Goal: Information Seeking & Learning: Learn about a topic

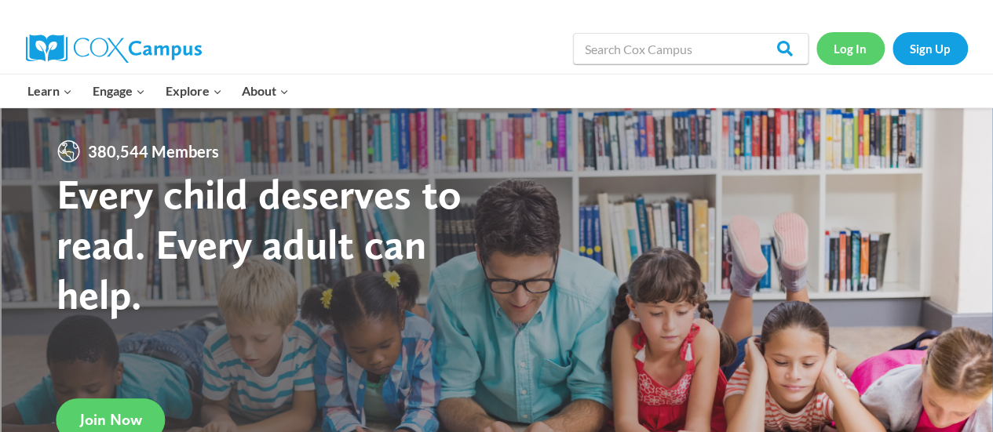
click at [848, 53] on link "Log In" at bounding box center [850, 48] width 68 height 32
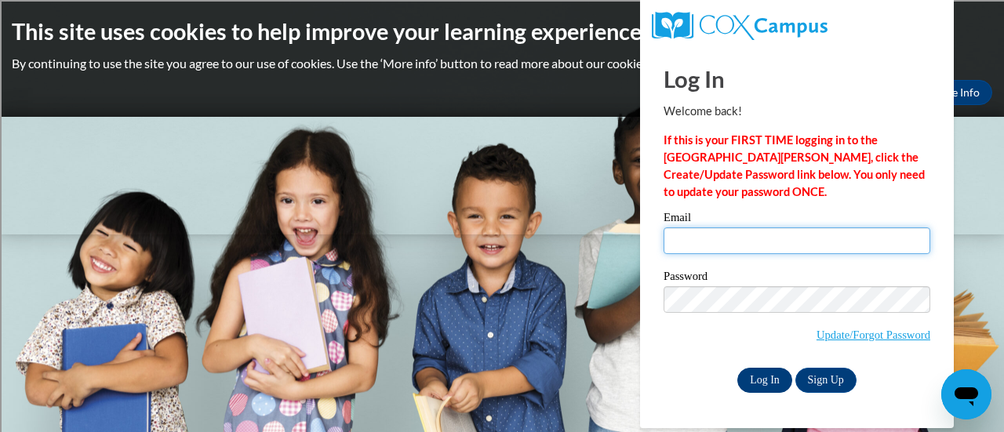
type input "donocol@sdmfschools.org"
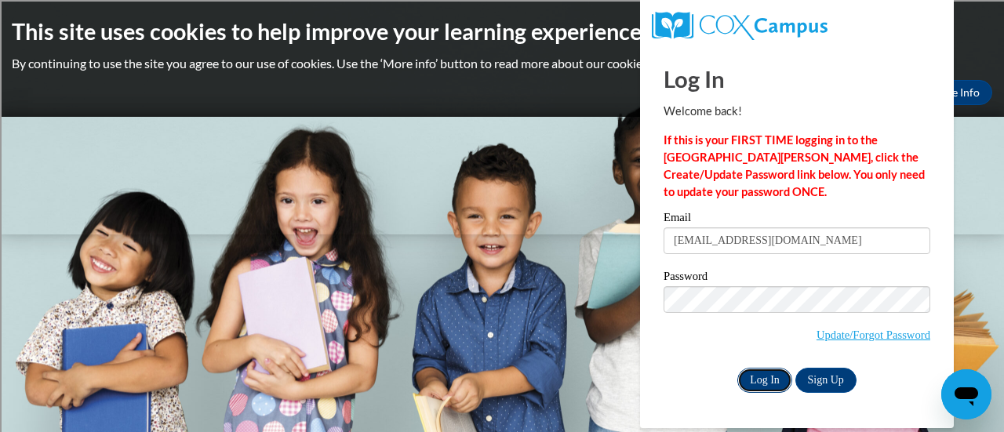
click at [756, 384] on input "Log In" at bounding box center [765, 380] width 55 height 25
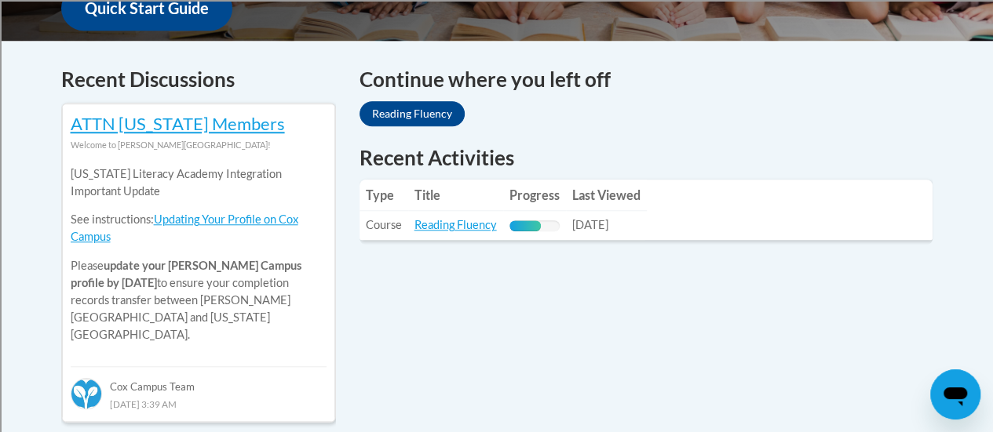
scroll to position [632, 0]
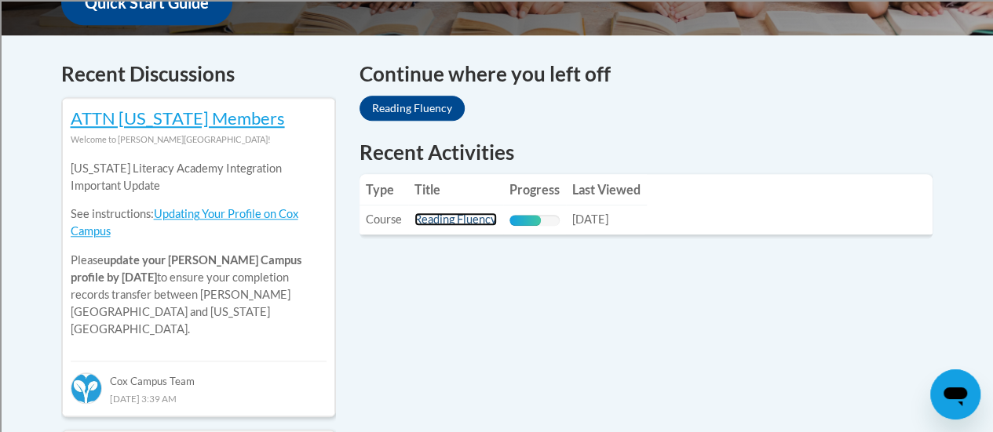
click at [443, 221] on link "Reading Fluency" at bounding box center [455, 219] width 82 height 13
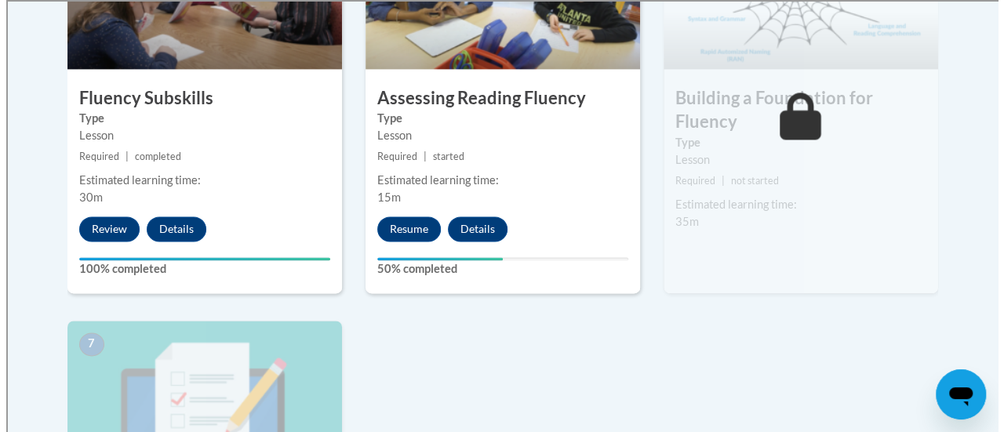
scroll to position [1046, 0]
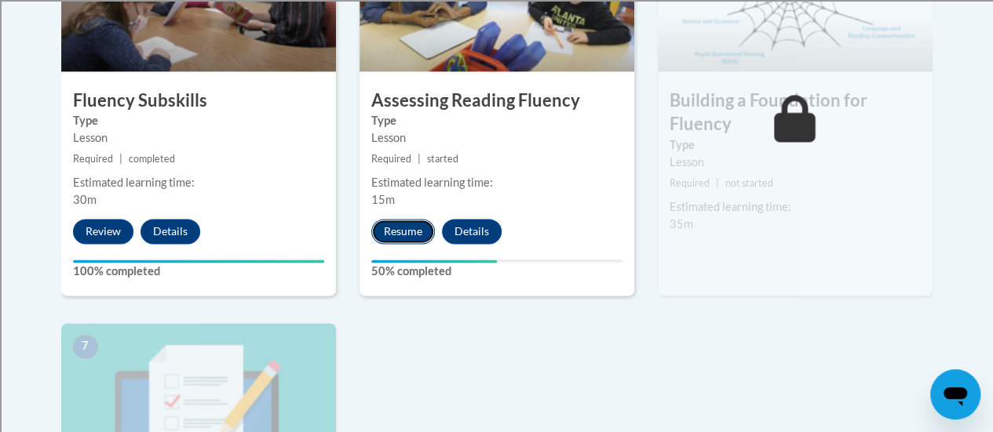
click at [411, 227] on button "Resume" at bounding box center [403, 231] width 64 height 25
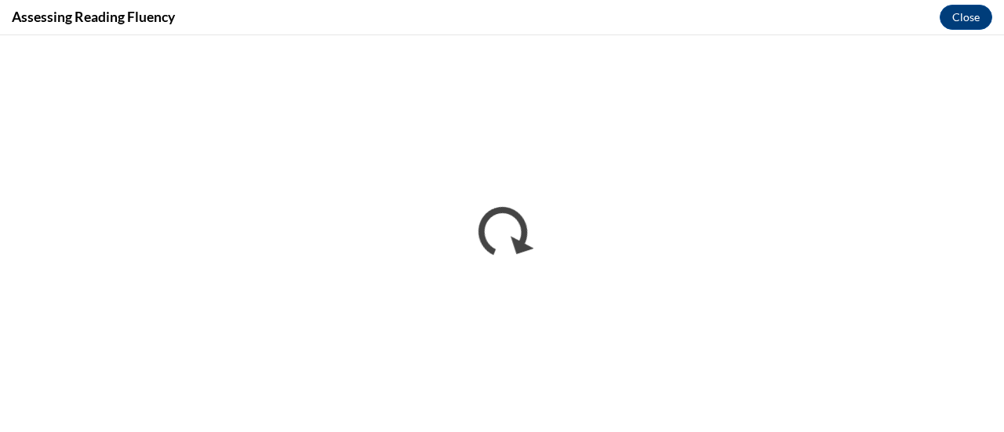
scroll to position [0, 0]
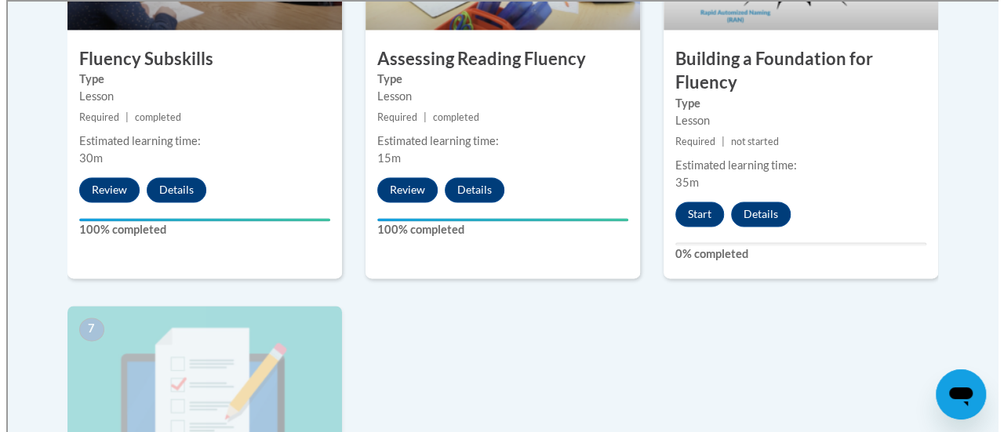
scroll to position [1096, 0]
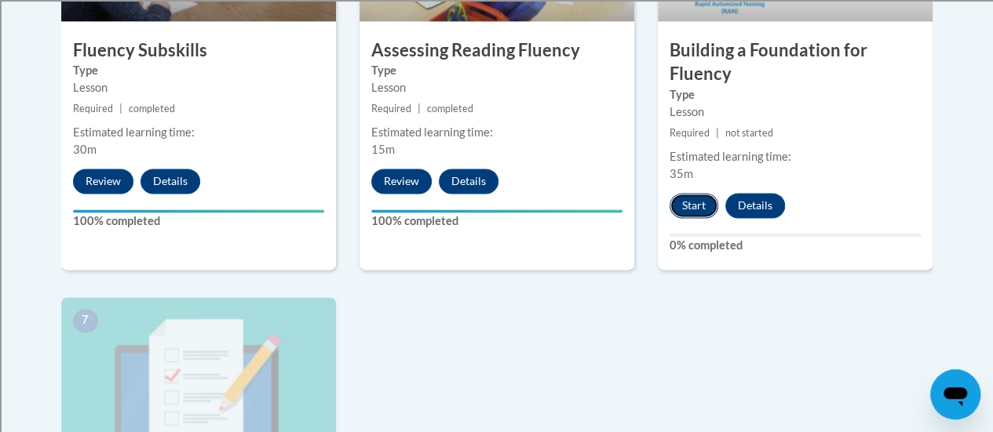
click at [694, 210] on button "Start" at bounding box center [693, 205] width 49 height 25
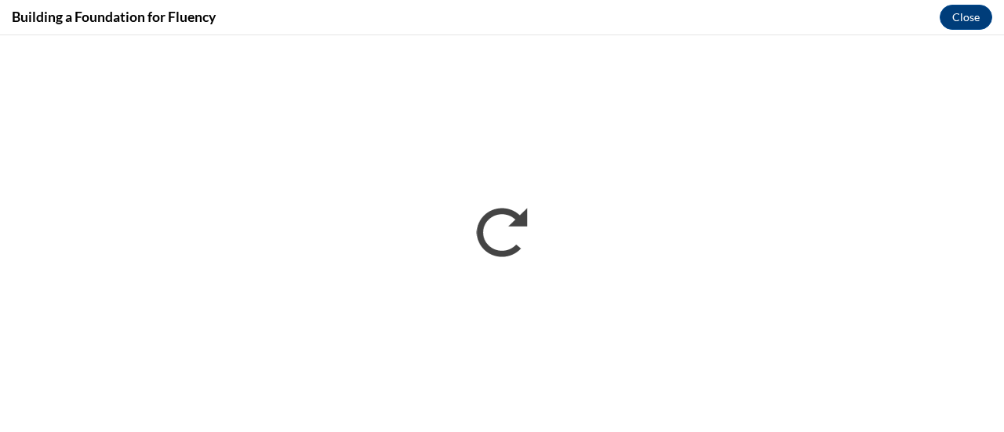
scroll to position [0, 0]
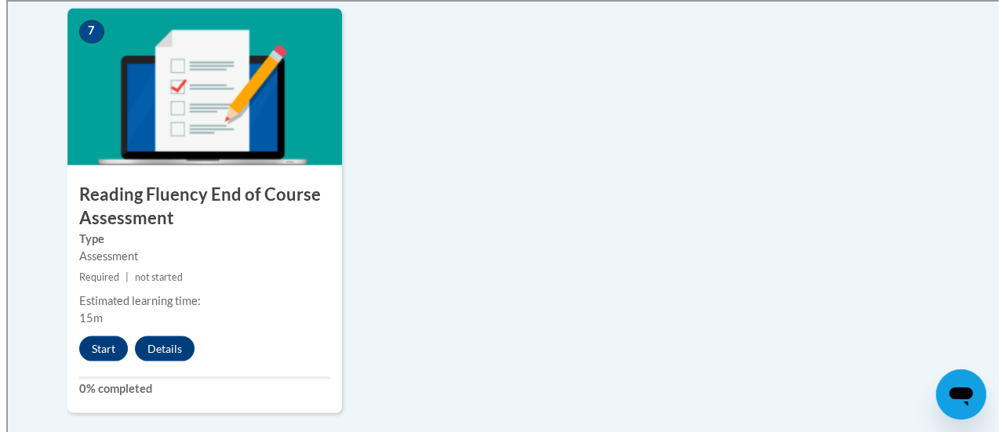
scroll to position [1392, 0]
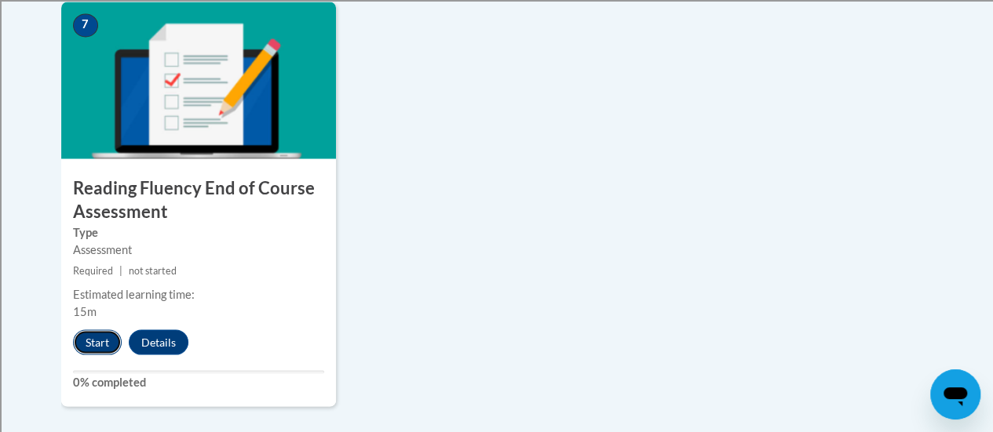
click at [101, 340] on button "Start" at bounding box center [97, 342] width 49 height 25
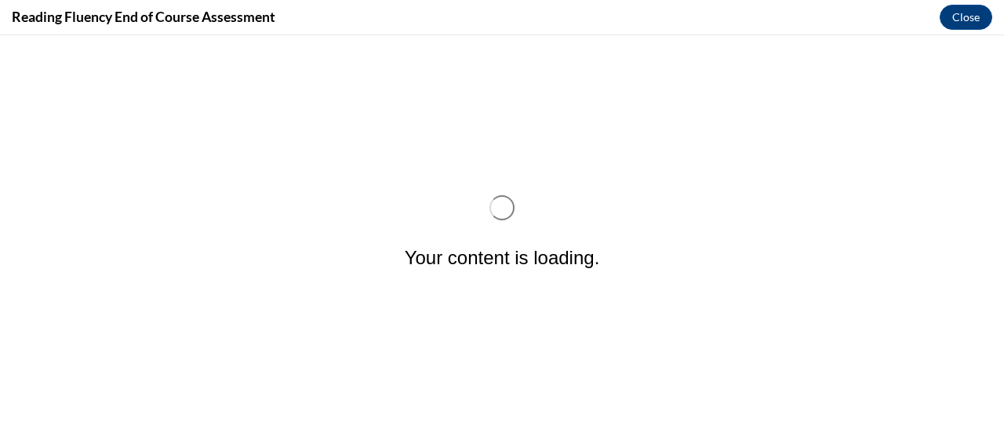
scroll to position [0, 0]
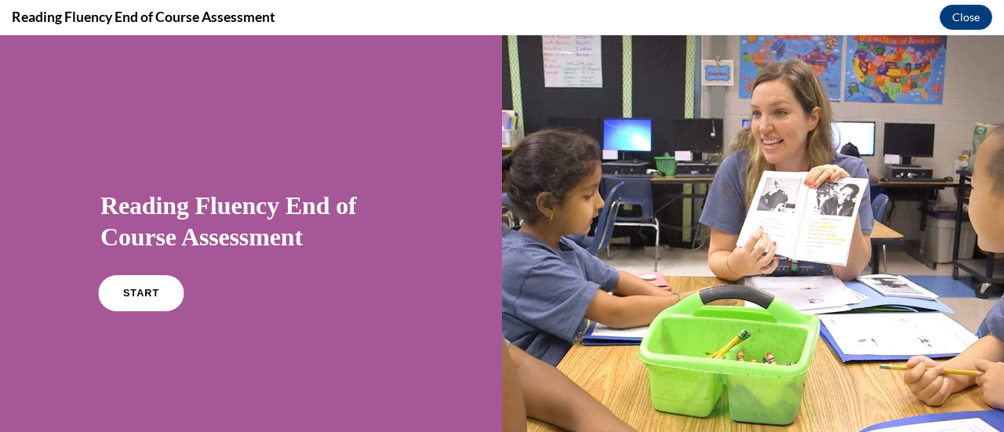
click at [120, 312] on link "START" at bounding box center [141, 293] width 86 height 36
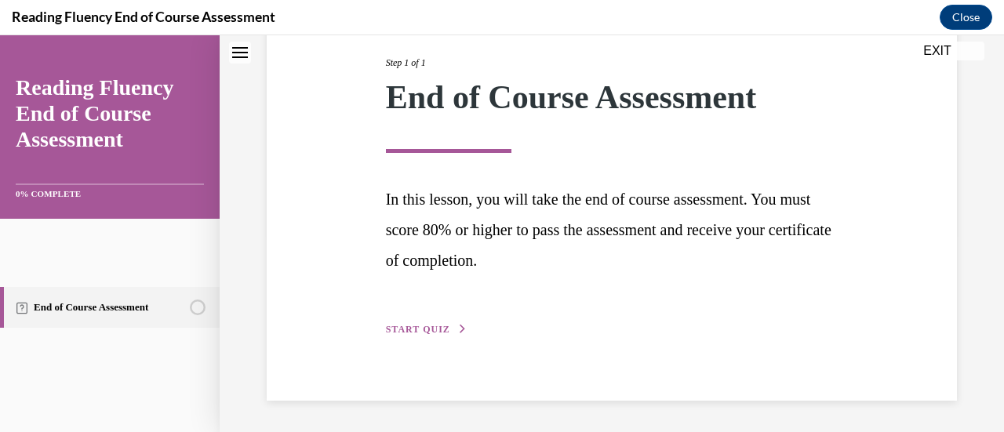
scroll to position [425, 0]
click at [468, 323] on button "START QUIZ" at bounding box center [427, 330] width 82 height 14
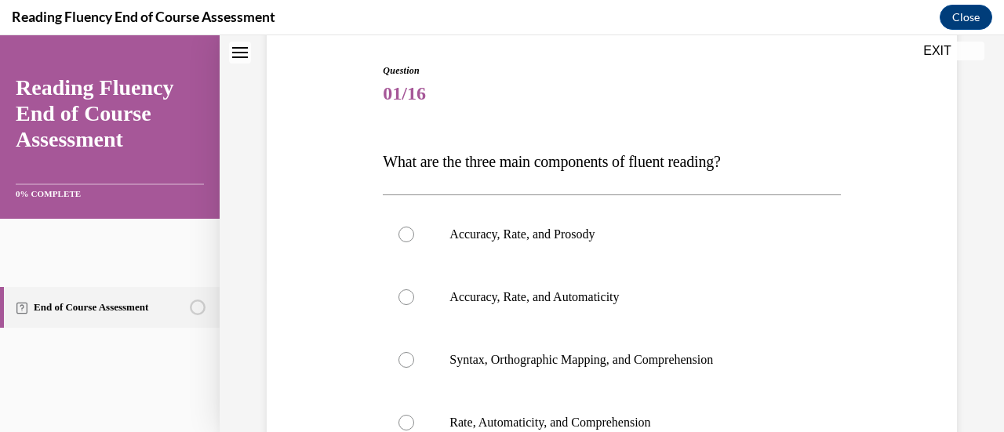
scroll to position [185, 0]
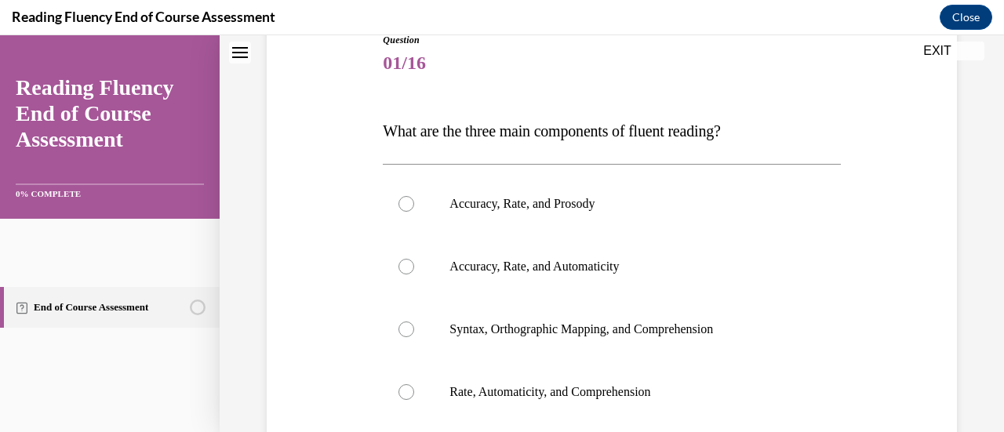
drag, startPoint x: 992, startPoint y: 147, endPoint x: 988, endPoint y: 212, distance: 65.2
click at [988, 212] on div "Question 01/16 What are the three main components of fluent reading?  Accuracy,…" at bounding box center [612, 275] width 785 height 750
click at [552, 212] on p "Accuracy, Rate, and Prosody" at bounding box center [626, 204] width 352 height 16
click at [414, 212] on input "Accuracy, Rate, and Prosody" at bounding box center [407, 204] width 16 height 16
radio input "true"
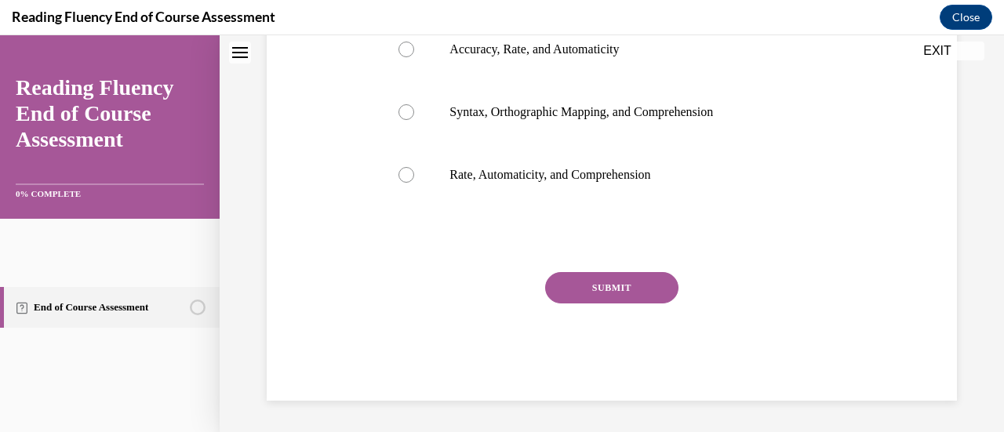
scroll to position [573, 0]
click at [642, 304] on button "SUBMIT" at bounding box center [611, 287] width 133 height 31
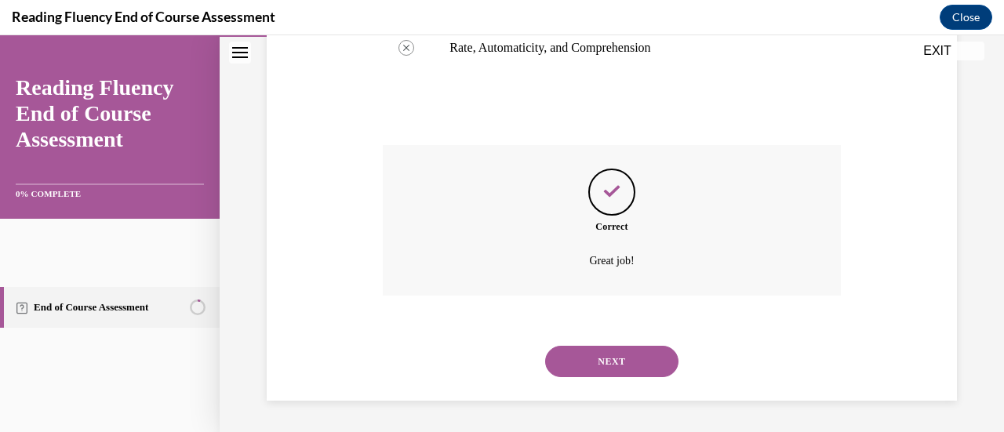
scroll to position [790, 0]
click at [679, 351] on button "NEXT" at bounding box center [611, 361] width 133 height 31
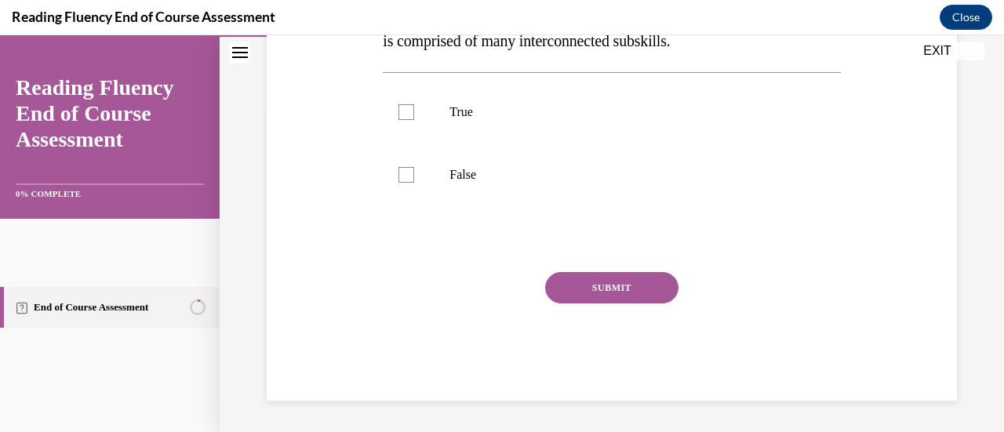
scroll to position [436, 0]
click at [531, 120] on p "True" at bounding box center [626, 112] width 352 height 16
click at [414, 120] on input "True" at bounding box center [407, 112] width 16 height 16
checkbox input "true"
click at [640, 304] on button "SUBMIT" at bounding box center [611, 287] width 133 height 31
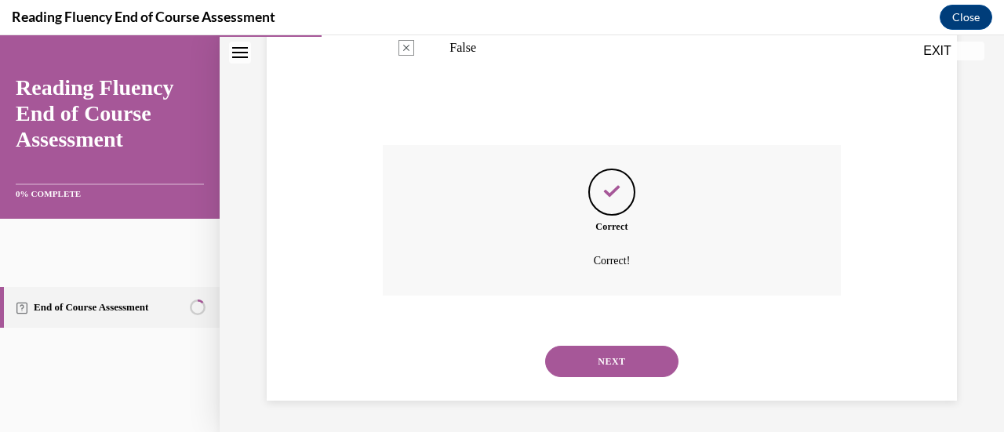
scroll to position [716, 0]
click at [666, 355] on button "NEXT" at bounding box center [611, 361] width 133 height 31
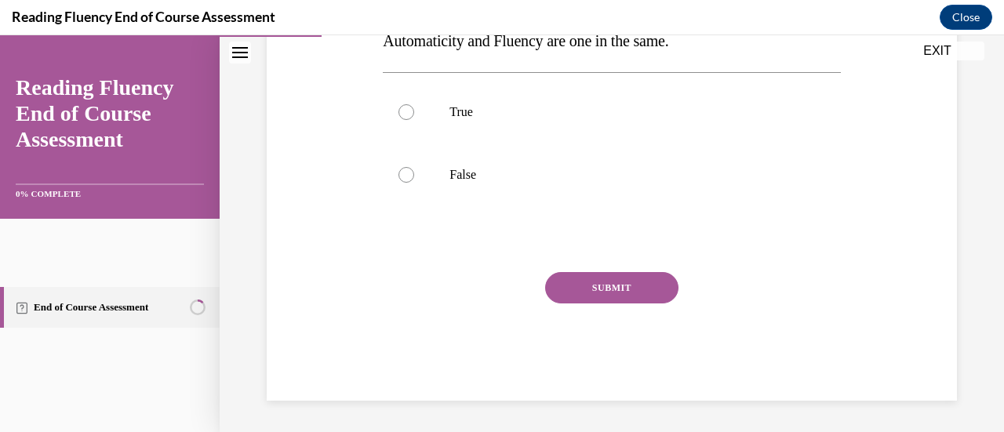
scroll to position [370, 0]
click at [688, 193] on label "False" at bounding box center [611, 175] width 457 height 63
click at [414, 183] on input "False" at bounding box center [407, 175] width 16 height 16
radio input "true"
click at [670, 304] on button "SUBMIT" at bounding box center [611, 287] width 133 height 31
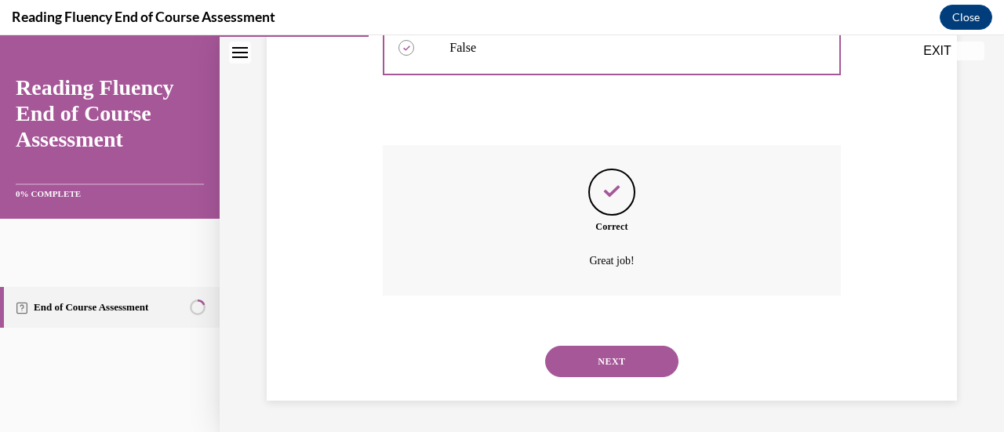
scroll to position [626, 0]
click at [648, 355] on button "NEXT" at bounding box center [611, 361] width 133 height 31
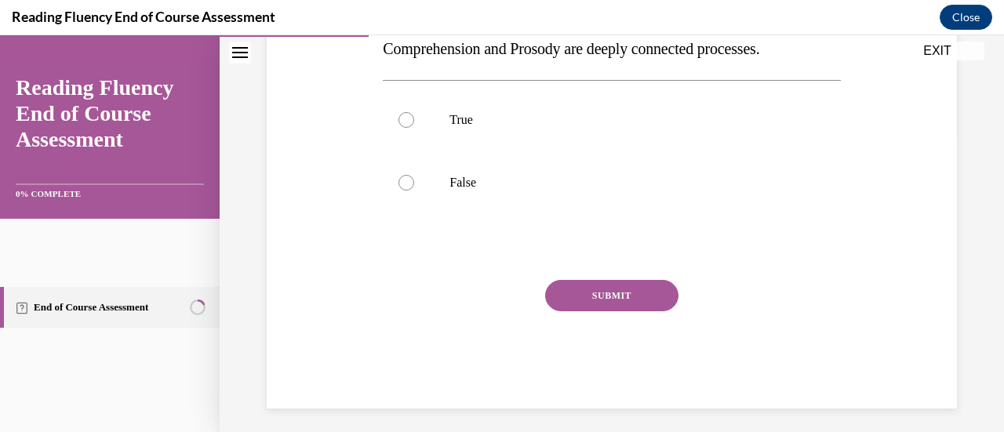
scroll to position [314, 0]
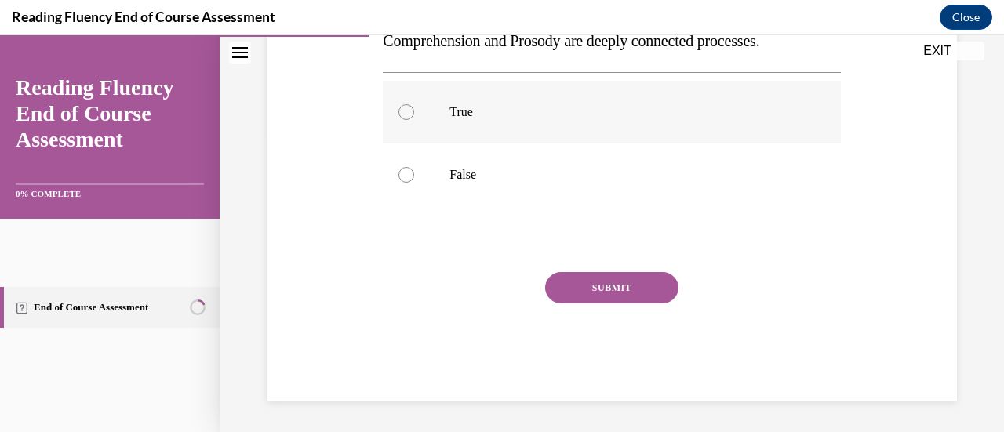
click at [716, 120] on p "True" at bounding box center [626, 112] width 352 height 16
click at [414, 120] on input "True" at bounding box center [407, 112] width 16 height 16
radio input "true"
click at [655, 304] on button "SUBMIT" at bounding box center [611, 287] width 133 height 31
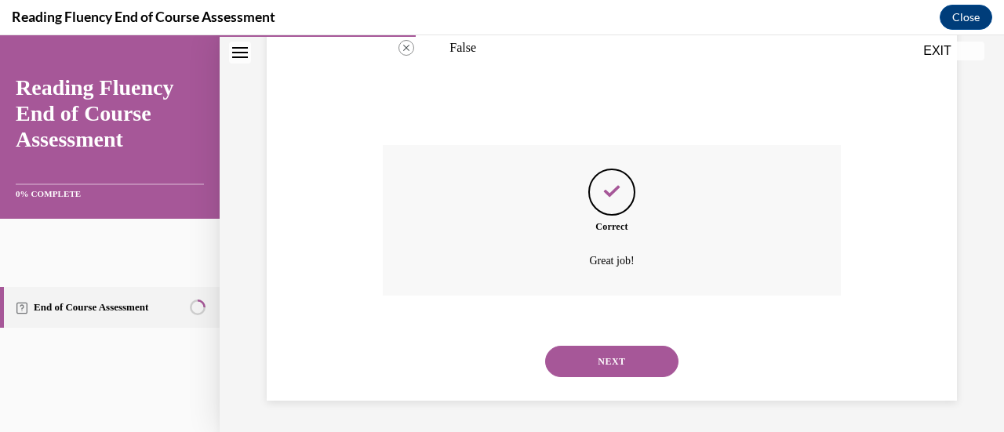
scroll to position [659, 0]
click at [679, 346] on button "NEXT" at bounding box center [611, 361] width 133 height 31
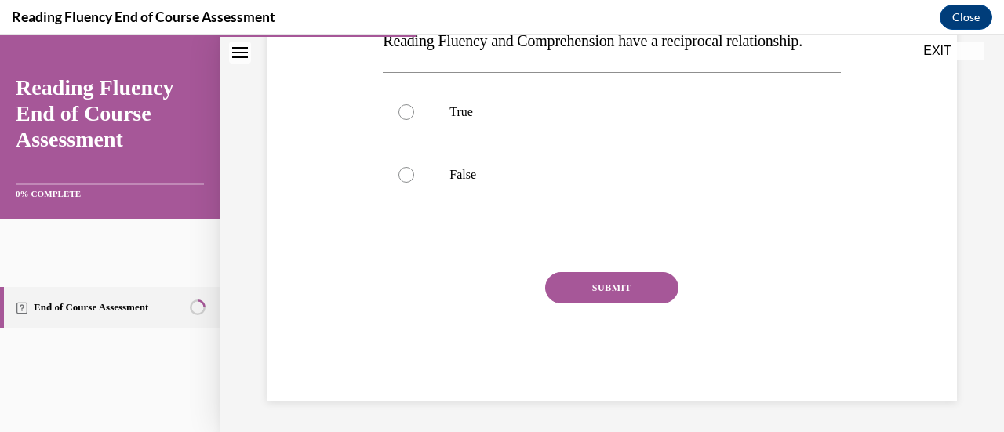
scroll to position [356, 0]
click at [717, 144] on label "True" at bounding box center [611, 112] width 457 height 63
click at [414, 120] on input "True" at bounding box center [407, 112] width 16 height 16
radio input "true"
click at [667, 304] on button "SUBMIT" at bounding box center [611, 287] width 133 height 31
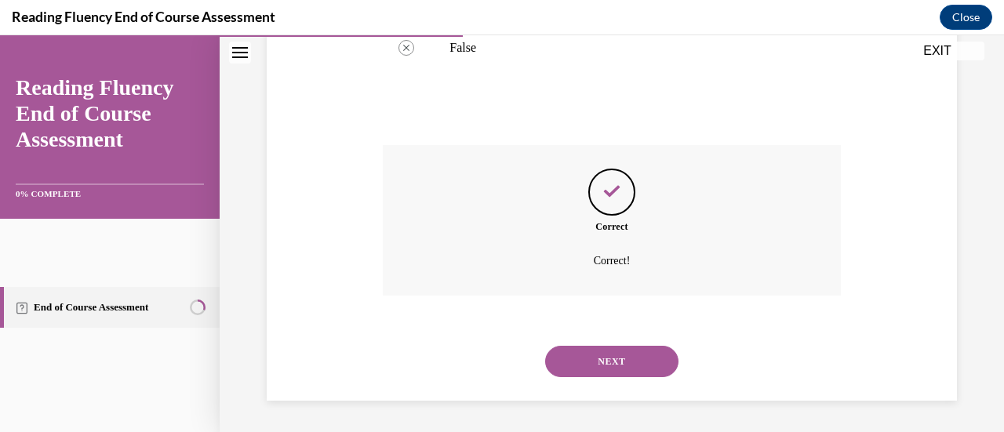
scroll to position [659, 0]
click at [667, 357] on button "NEXT" at bounding box center [611, 361] width 133 height 31
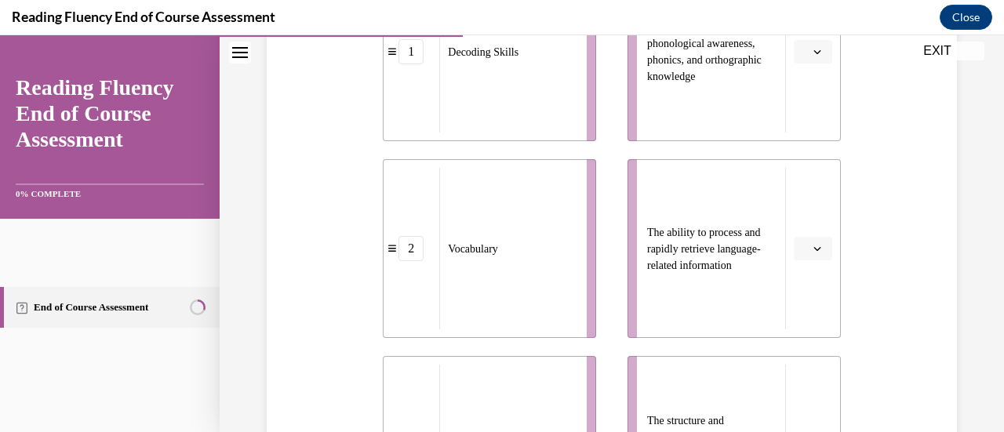
scroll to position [450, 0]
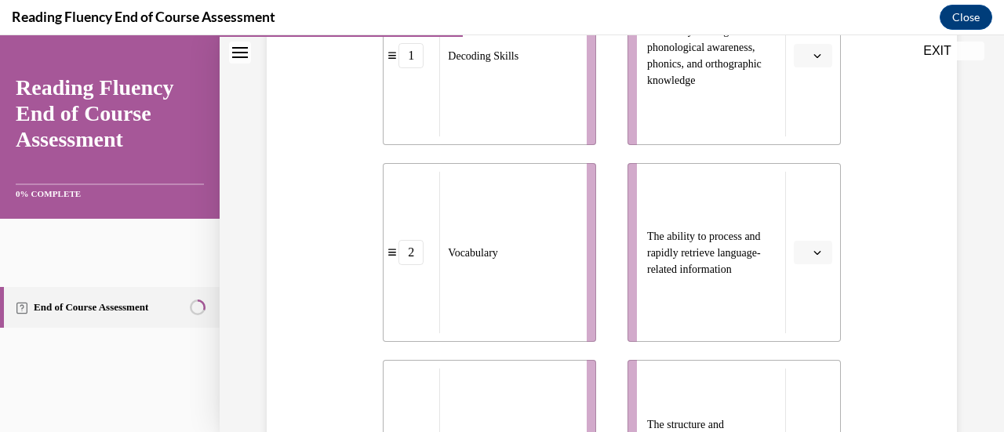
click at [814, 60] on icon "button" at bounding box center [818, 56] width 8 height 8
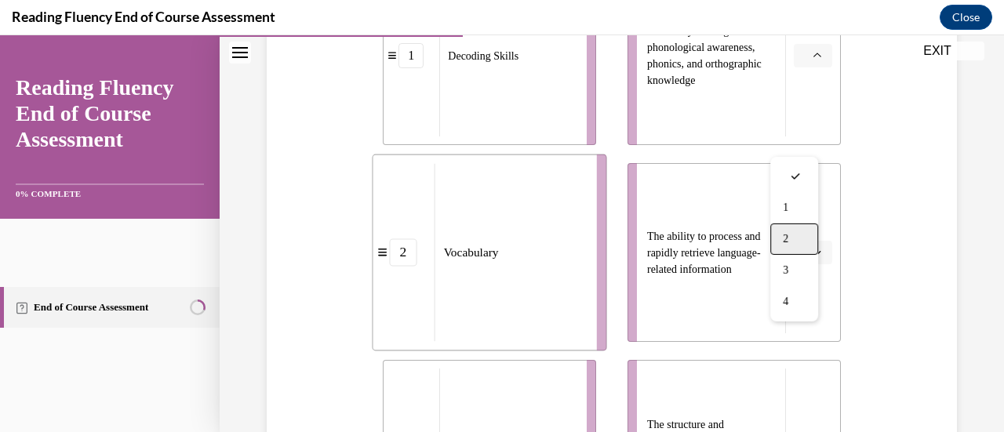
click at [800, 253] on div "2" at bounding box center [795, 239] width 48 height 31
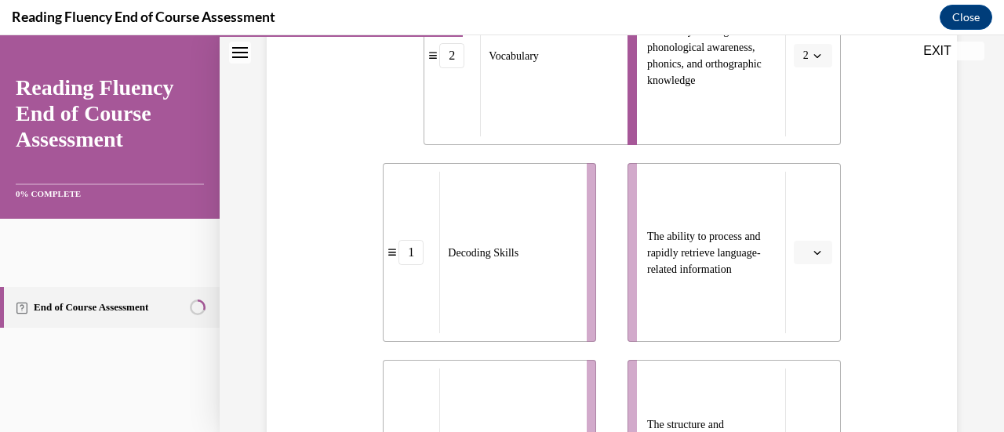
click at [814, 257] on icon "button" at bounding box center [818, 253] width 8 height 8
click at [796, 275] on div "4" at bounding box center [795, 258] width 48 height 31
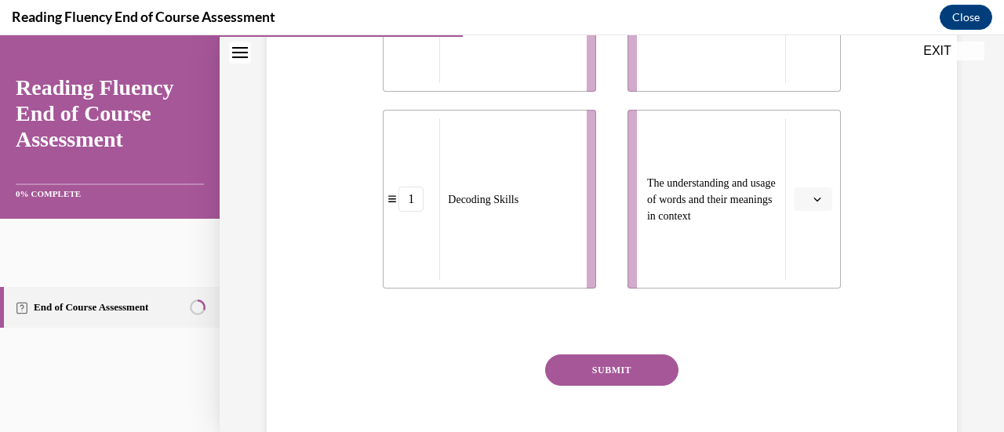
scroll to position [902, 0]
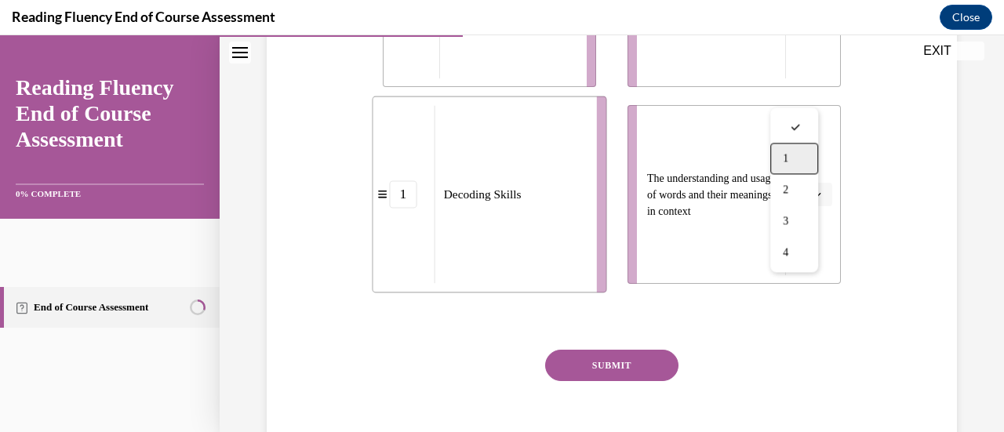
click at [789, 165] on span "1" at bounding box center [785, 158] width 5 height 13
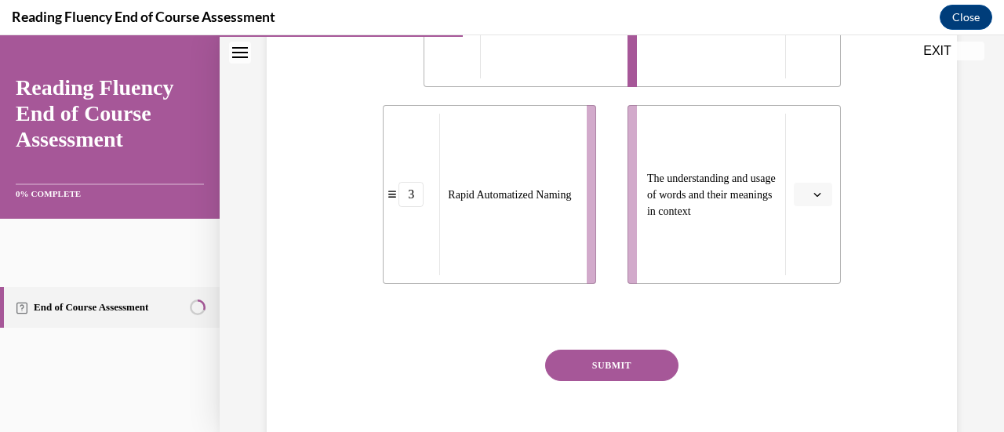
click at [814, 199] on icon "button" at bounding box center [818, 195] width 8 height 8
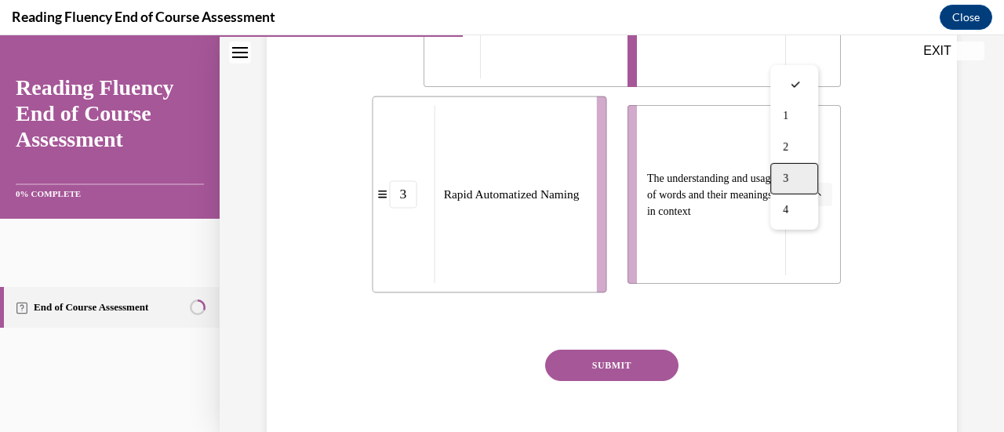
click at [789, 185] on span "3" at bounding box center [785, 179] width 5 height 13
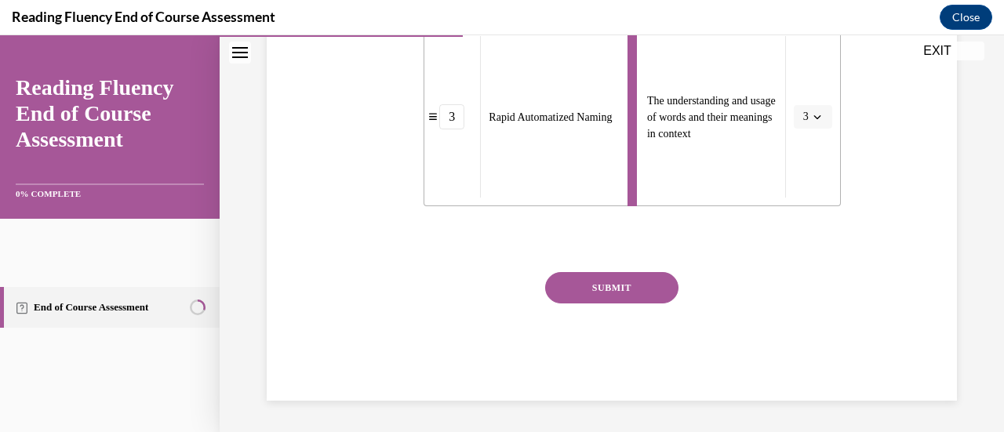
scroll to position [1073, 0]
click at [647, 304] on button "SUBMIT" at bounding box center [611, 287] width 133 height 31
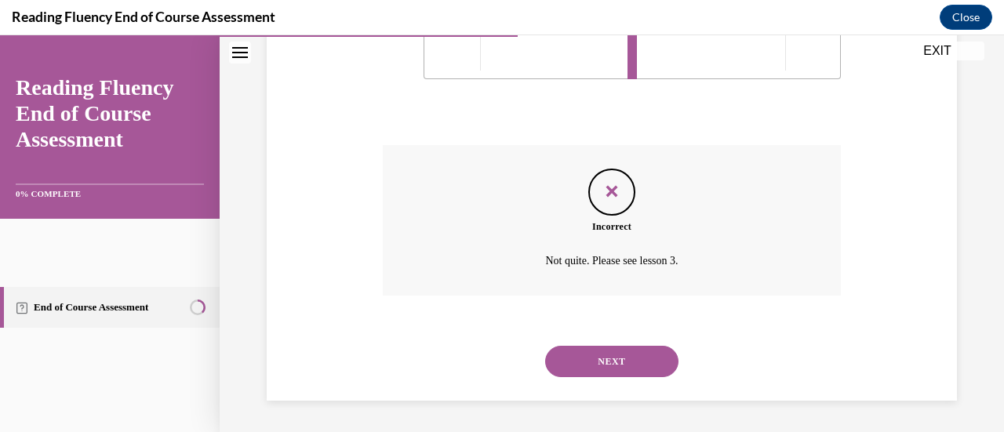
scroll to position [1292, 0]
click at [626, 346] on button "NEXT" at bounding box center [611, 361] width 133 height 31
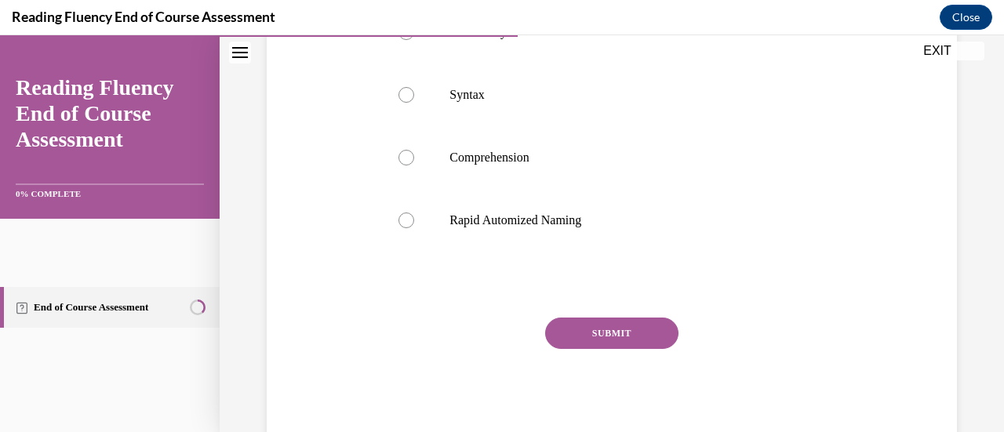
scroll to position [647, 0]
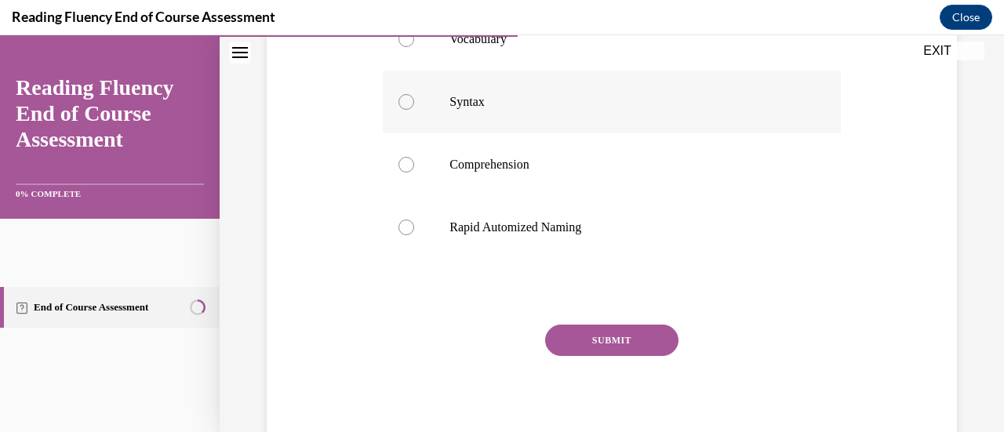
click at [640, 133] on label "Syntax" at bounding box center [611, 102] width 457 height 63
click at [414, 110] on input "Syntax" at bounding box center [407, 102] width 16 height 16
radio input "true"
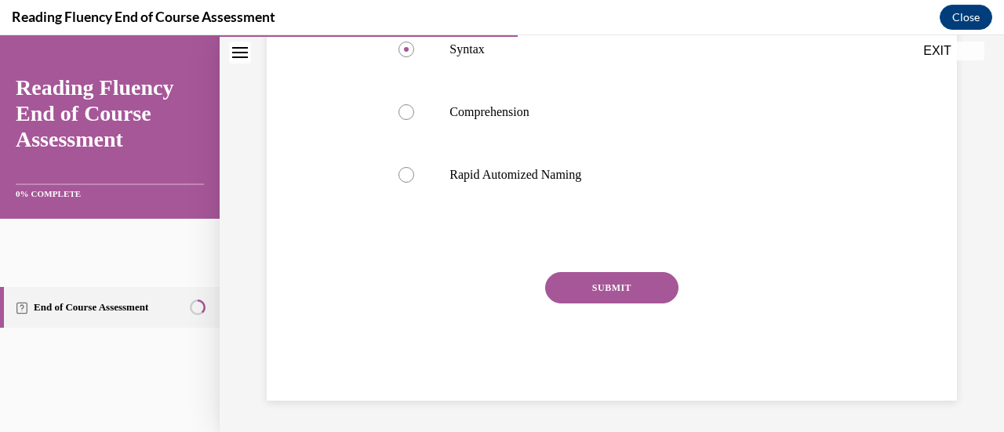
click at [679, 304] on button "SUBMIT" at bounding box center [611, 287] width 133 height 31
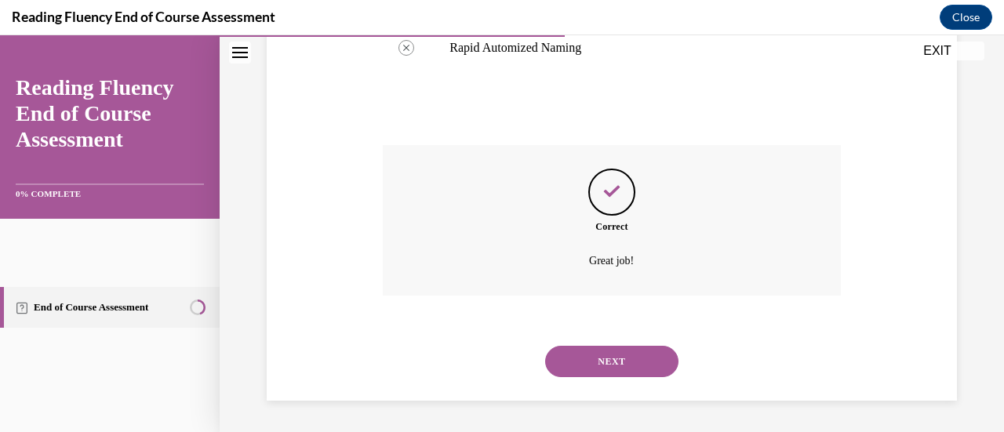
scroll to position [1021, 0]
click at [634, 350] on button "NEXT" at bounding box center [611, 361] width 133 height 31
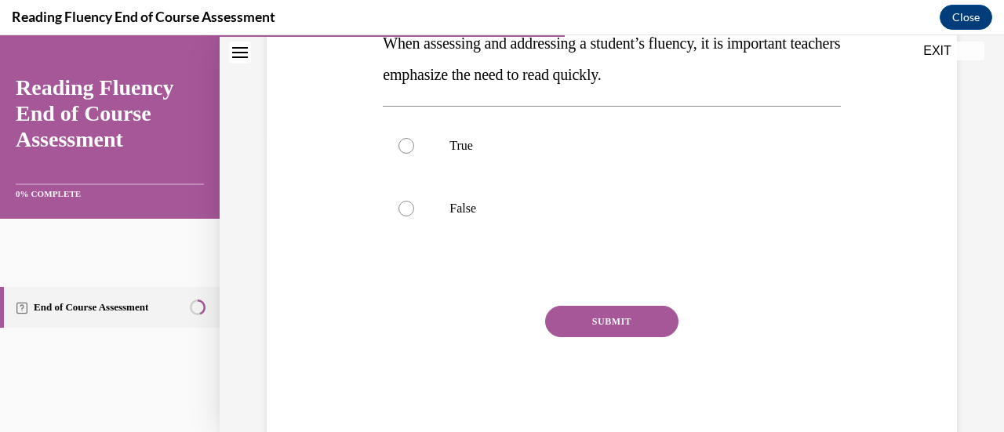
scroll to position [442, 0]
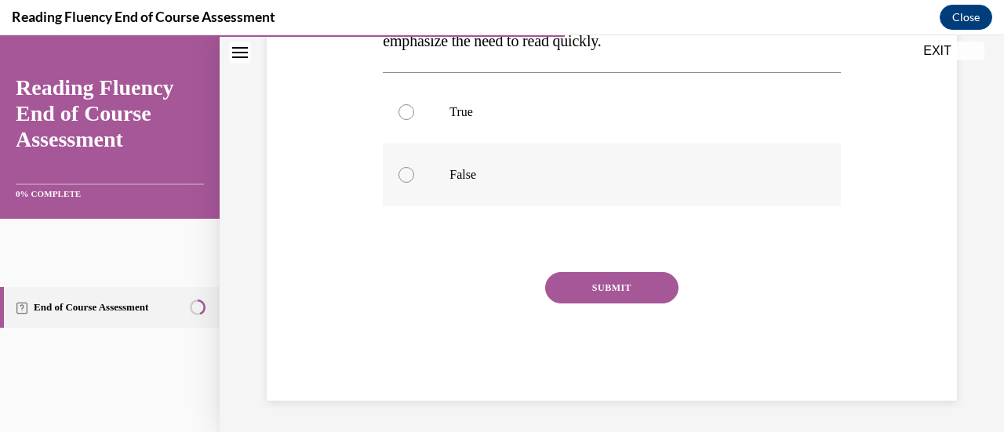
click at [511, 166] on label "False" at bounding box center [611, 175] width 457 height 63
click at [414, 167] on input "False" at bounding box center [407, 175] width 16 height 16
radio input "true"
click at [620, 304] on button "SUBMIT" at bounding box center [611, 287] width 133 height 31
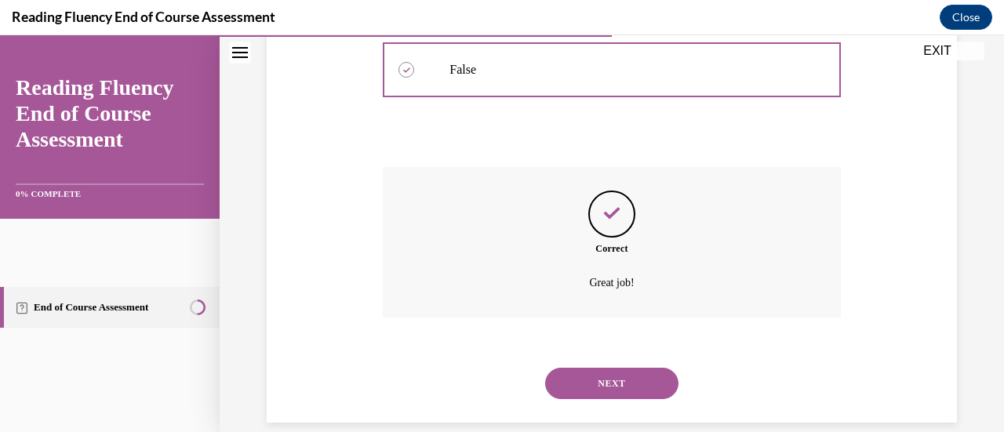
scroll to position [659, 0]
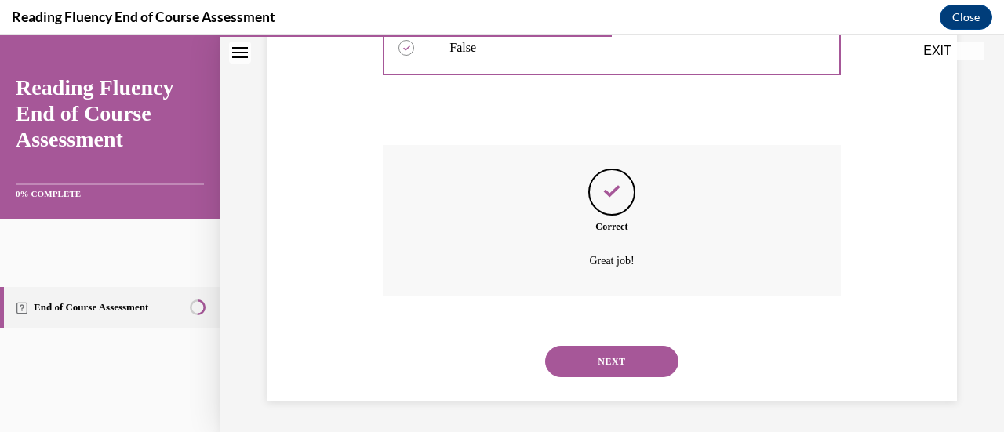
click at [669, 346] on button "NEXT" at bounding box center [611, 361] width 133 height 31
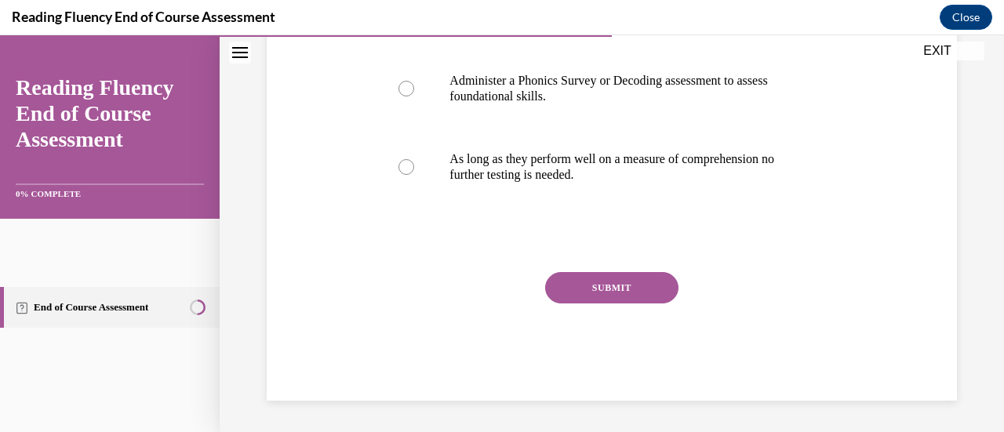
scroll to position [528, 0]
click at [667, 104] on p "Administer a Phonics Survey or Decoding assessment to assess foundational skill…" at bounding box center [626, 88] width 352 height 31
click at [414, 97] on input "Administer a Phonics Survey or Decoding assessment to assess foundational skill…" at bounding box center [407, 89] width 16 height 16
radio input "true"
click at [640, 304] on button "SUBMIT" at bounding box center [611, 287] width 133 height 31
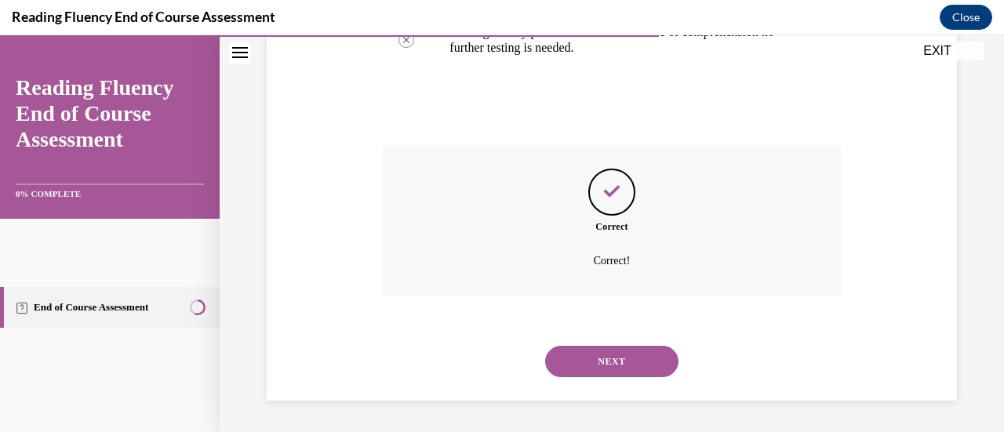
scroll to position [855, 0]
click at [640, 370] on div "NEXT" at bounding box center [611, 361] width 457 height 63
click at [643, 349] on button "NEXT" at bounding box center [611, 361] width 133 height 31
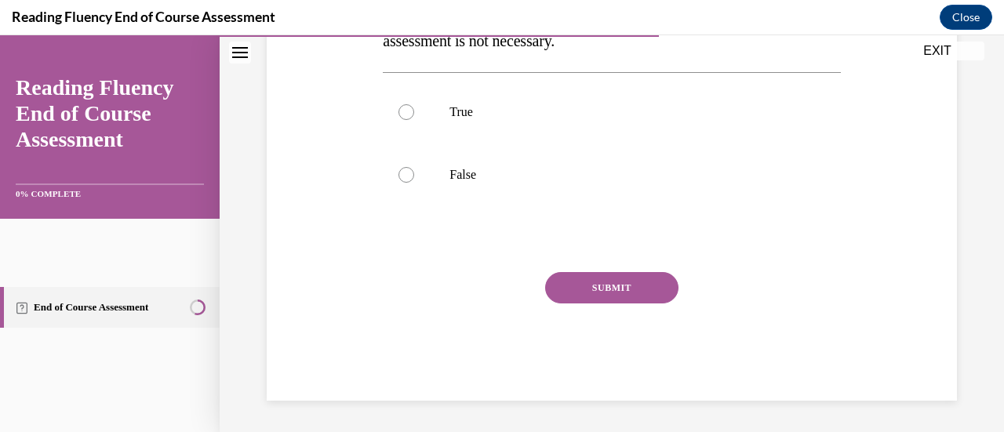
scroll to position [355, 0]
click at [752, 206] on label "False" at bounding box center [611, 175] width 457 height 63
click at [414, 183] on input "False" at bounding box center [407, 175] width 16 height 16
radio input "true"
click at [667, 304] on button "SUBMIT" at bounding box center [611, 287] width 133 height 31
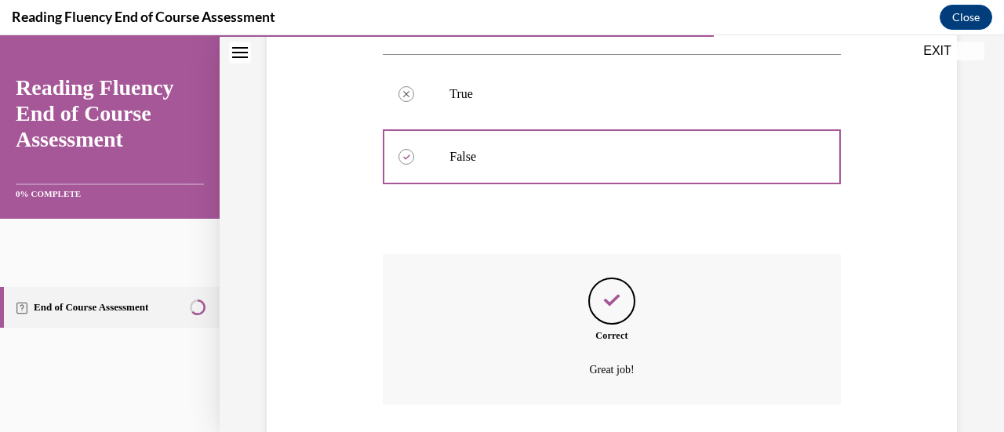
scroll to position [659, 0]
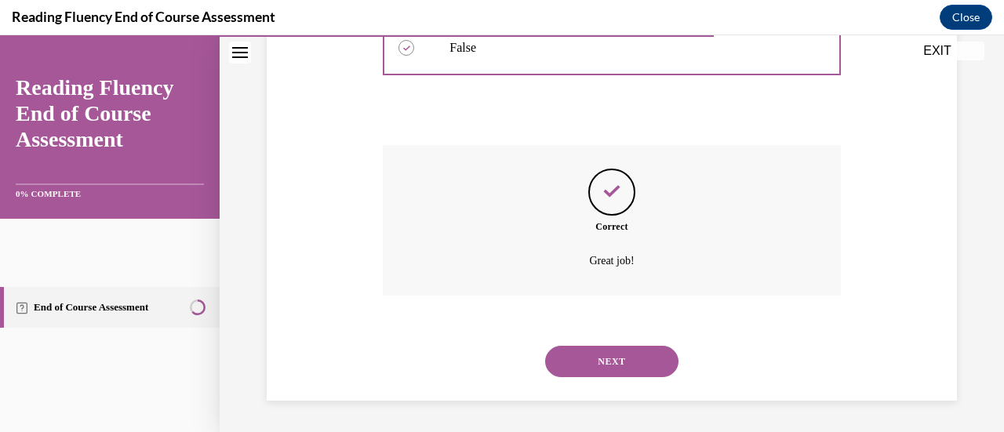
click at [676, 346] on button "NEXT" at bounding box center [611, 361] width 133 height 31
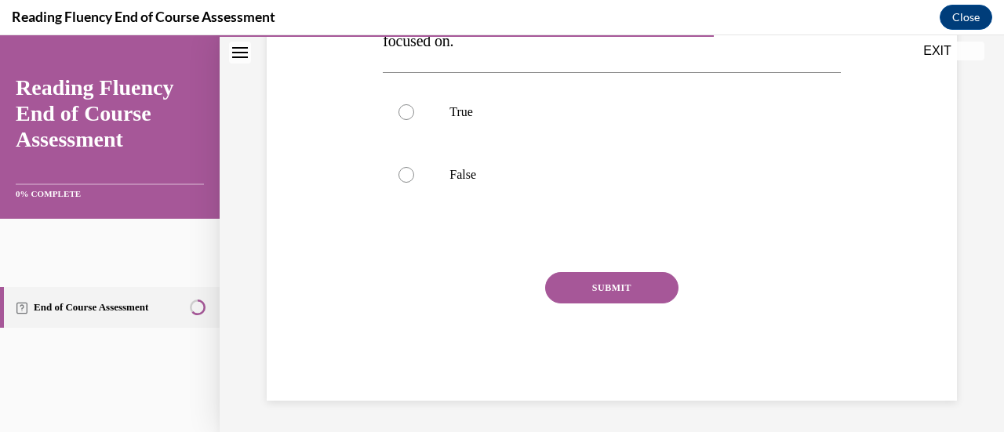
scroll to position [391, 0]
click at [745, 144] on label "True" at bounding box center [611, 112] width 457 height 63
click at [414, 120] on input "True" at bounding box center [407, 112] width 16 height 16
radio input "true"
click at [668, 304] on button "SUBMIT" at bounding box center [611, 287] width 133 height 31
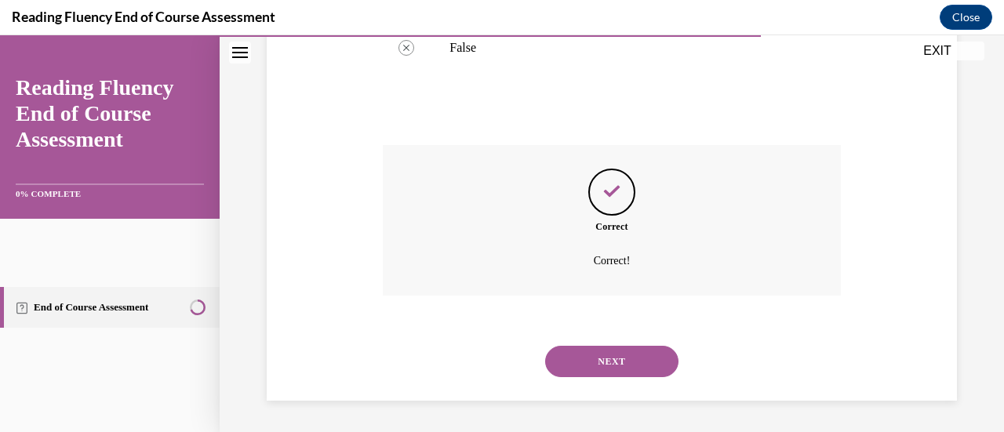
click at [646, 346] on button "NEXT" at bounding box center [611, 361] width 133 height 31
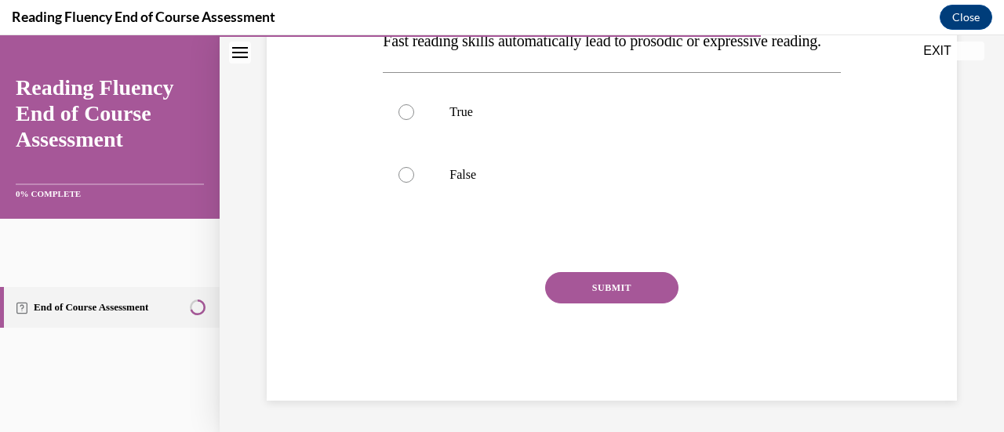
scroll to position [338, 0]
click at [596, 183] on p "False" at bounding box center [626, 175] width 352 height 16
click at [414, 183] on input "False" at bounding box center [407, 175] width 16 height 16
radio input "true"
click at [615, 304] on button "SUBMIT" at bounding box center [611, 287] width 133 height 31
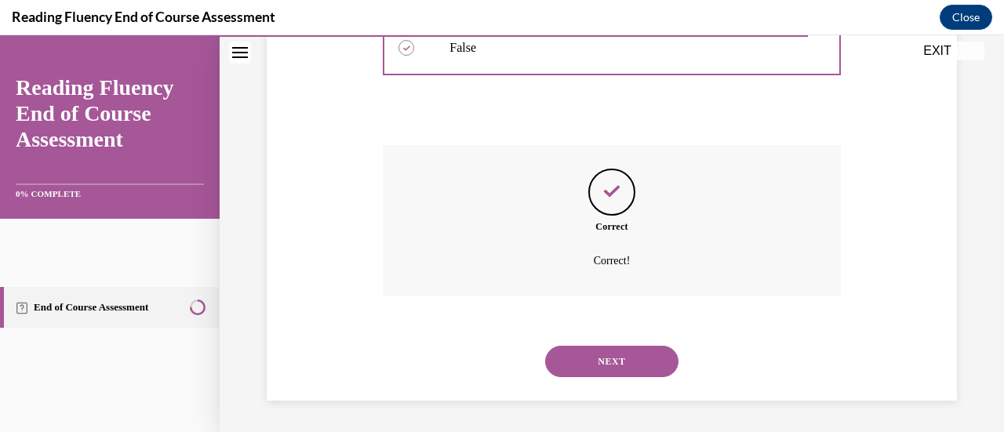
scroll to position [659, 0]
click at [650, 354] on button "NEXT" at bounding box center [611, 361] width 133 height 31
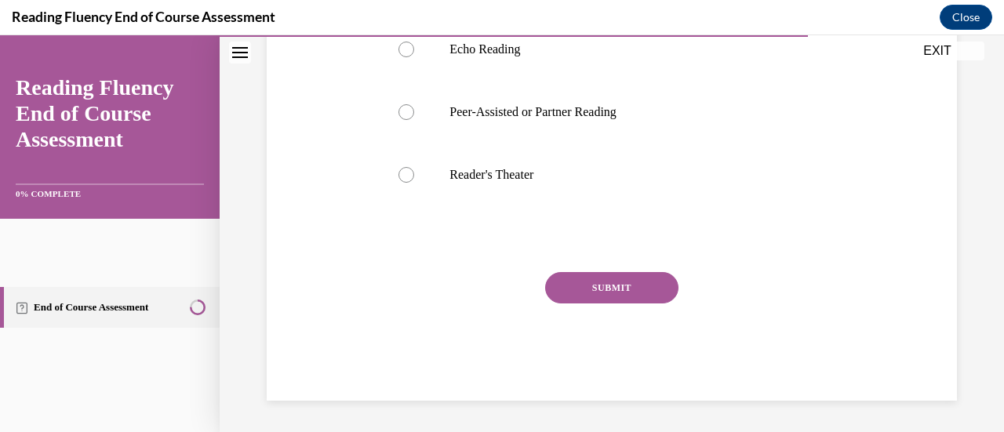
scroll to position [545, 0]
click at [717, 120] on p "Peer-Assisted or Partner Reading" at bounding box center [626, 112] width 352 height 16
click at [414, 120] on input "Peer-Assisted or Partner Reading" at bounding box center [407, 112] width 16 height 16
radio input "true"
click at [606, 304] on button "SUBMIT" at bounding box center [611, 287] width 133 height 31
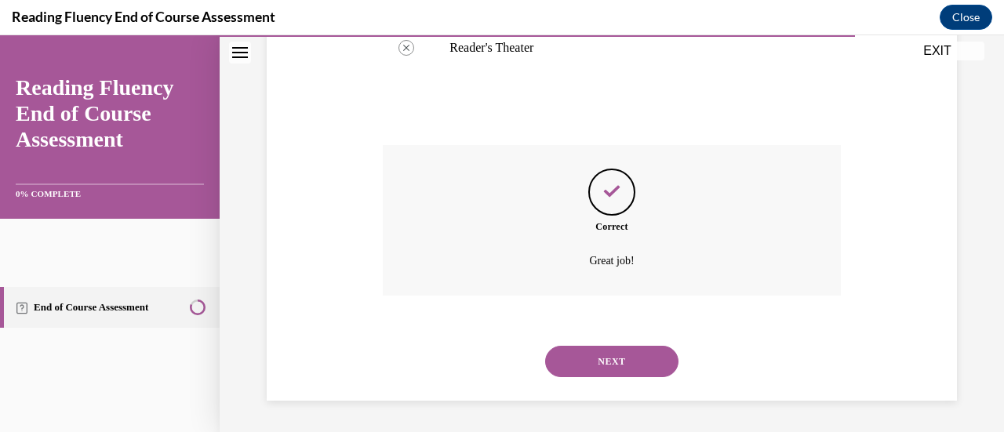
scroll to position [816, 0]
click at [662, 360] on button "NEXT" at bounding box center [611, 361] width 133 height 31
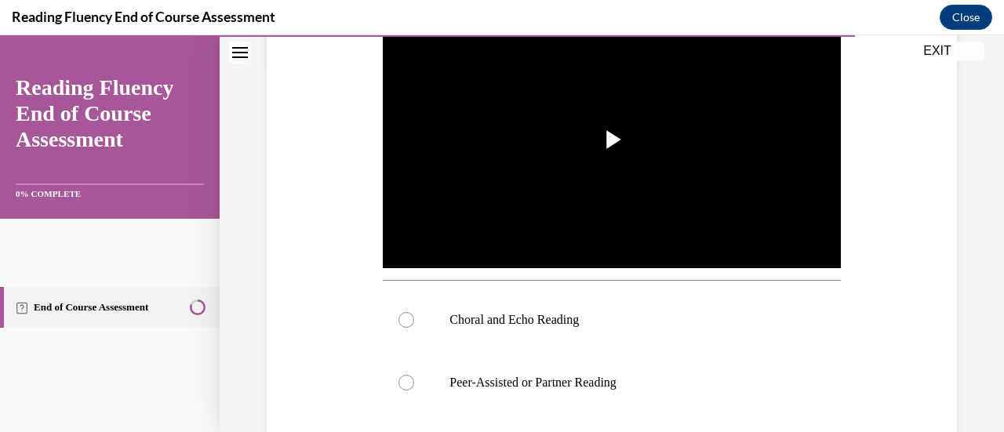
scroll to position [363, 0]
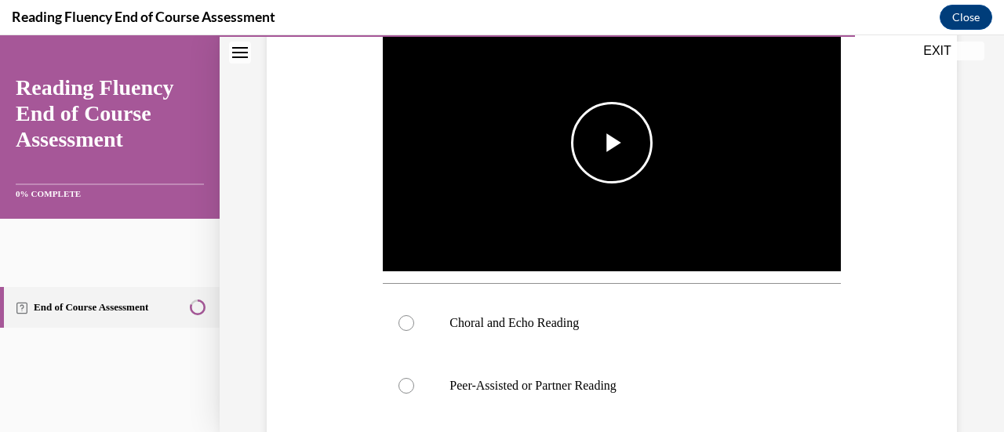
click at [612, 143] on span "Video player" at bounding box center [612, 143] width 0 height 0
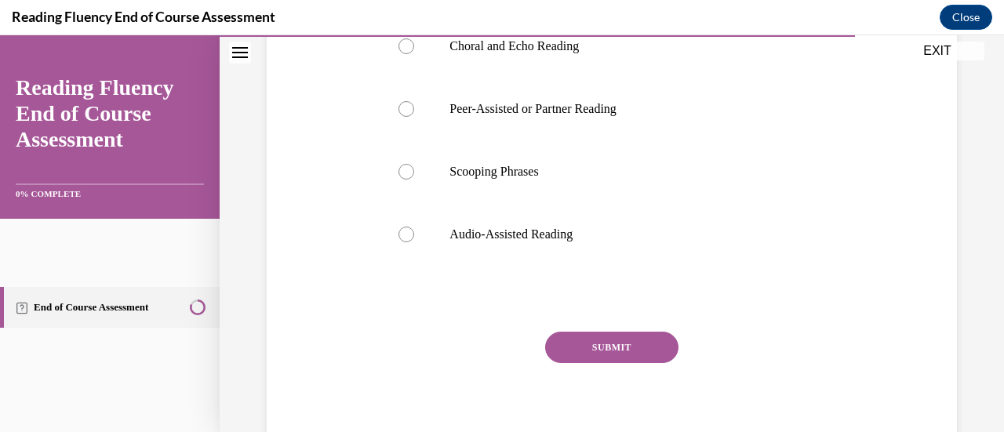
scroll to position [642, 0]
click at [708, 53] on p "Choral and Echo Reading" at bounding box center [626, 45] width 352 height 16
click at [414, 53] on input "Choral and Echo Reading" at bounding box center [407, 45] width 16 height 16
radio input "true"
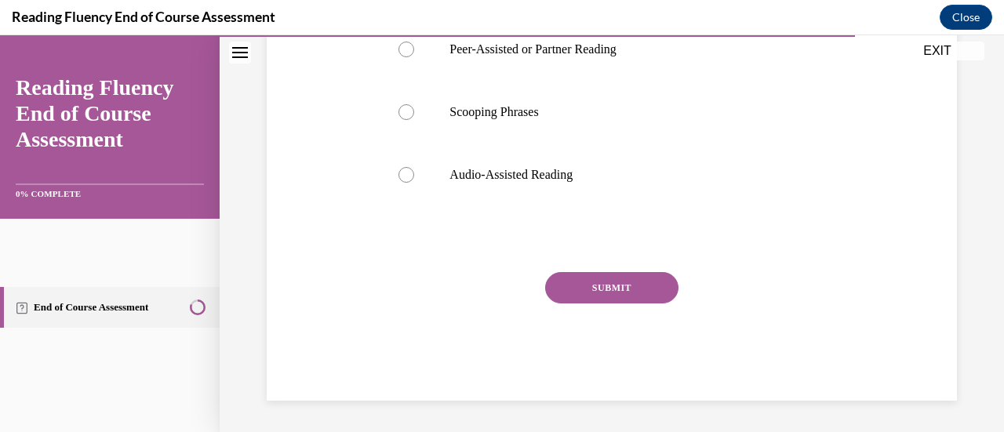
scroll to position [804, 0]
click at [670, 304] on button "SUBMIT" at bounding box center [611, 287] width 133 height 31
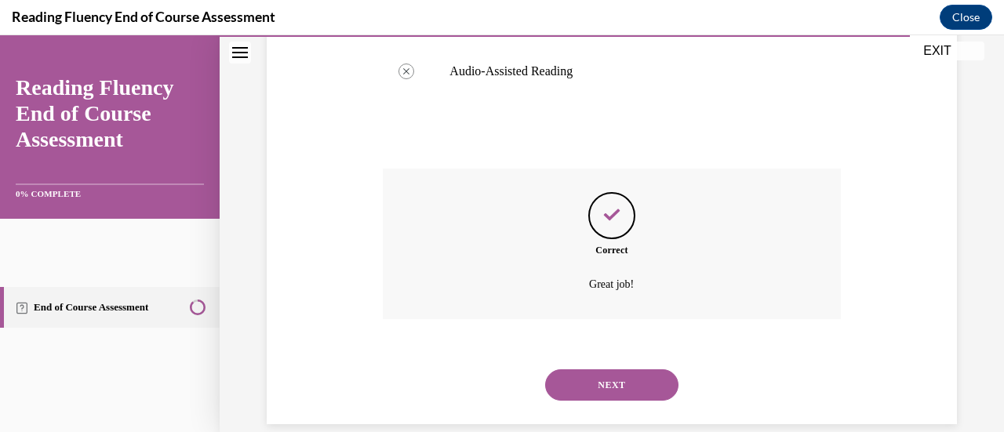
scroll to position [1021, 0]
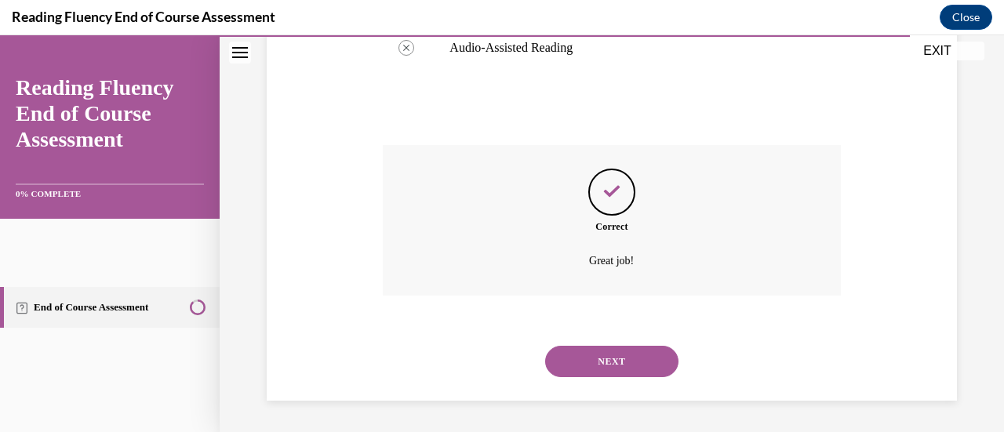
click at [611, 346] on button "NEXT" at bounding box center [611, 361] width 133 height 31
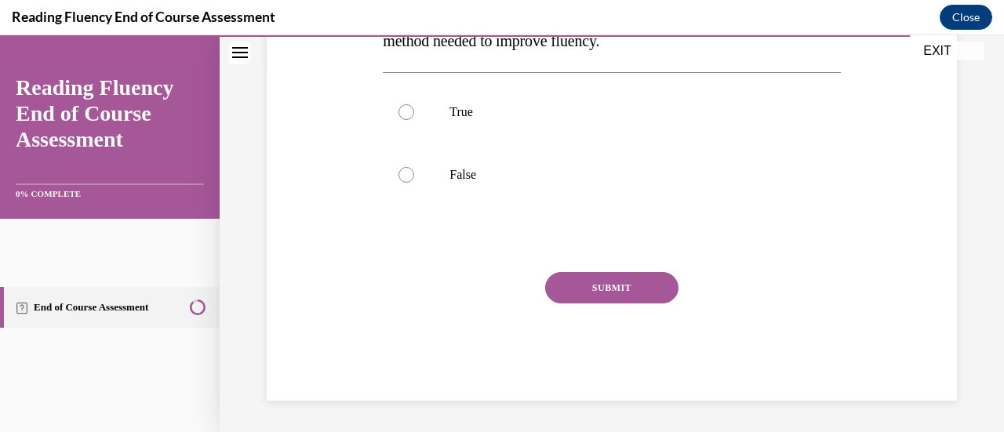
scroll to position [472, 0]
click at [694, 183] on p "False" at bounding box center [626, 175] width 352 height 16
click at [414, 183] on input "False" at bounding box center [407, 175] width 16 height 16
radio input "true"
click at [645, 304] on button "SUBMIT" at bounding box center [611, 287] width 133 height 31
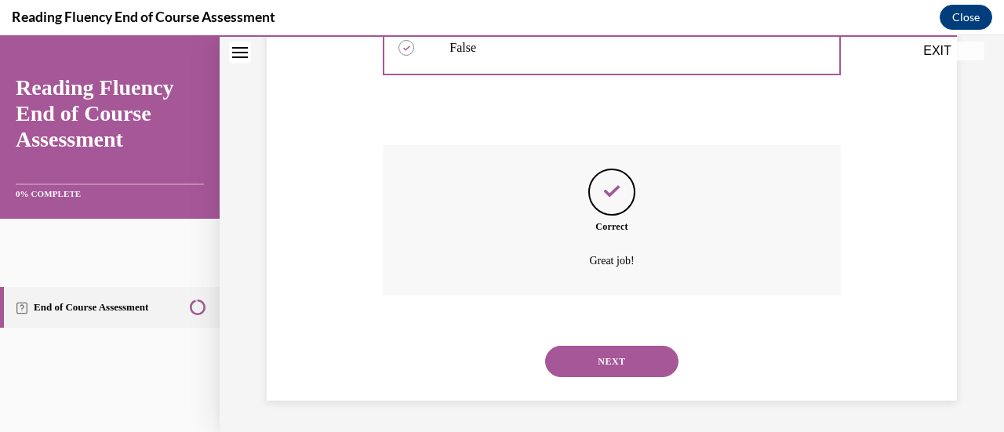
scroll to position [727, 0]
click at [679, 346] on button "NEXT" at bounding box center [611, 361] width 133 height 31
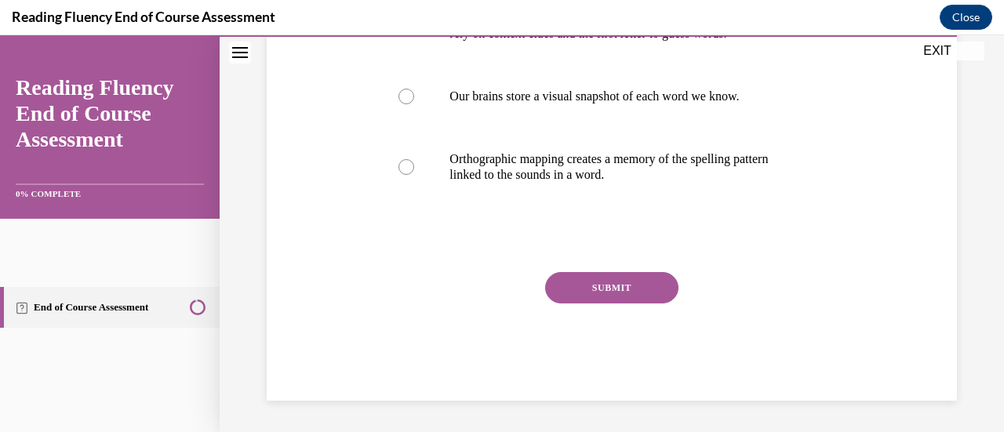
scroll to position [669, 0]
click at [698, 158] on p "Orthographic mapping creates a memory of the spelling pattern linked to the sou…" at bounding box center [626, 166] width 352 height 31
click at [414, 159] on input "Orthographic mapping creates a memory of the spelling pattern linked to the sou…" at bounding box center [407, 167] width 16 height 16
radio input "true"
click at [673, 302] on button "SUBMIT" at bounding box center [611, 287] width 133 height 31
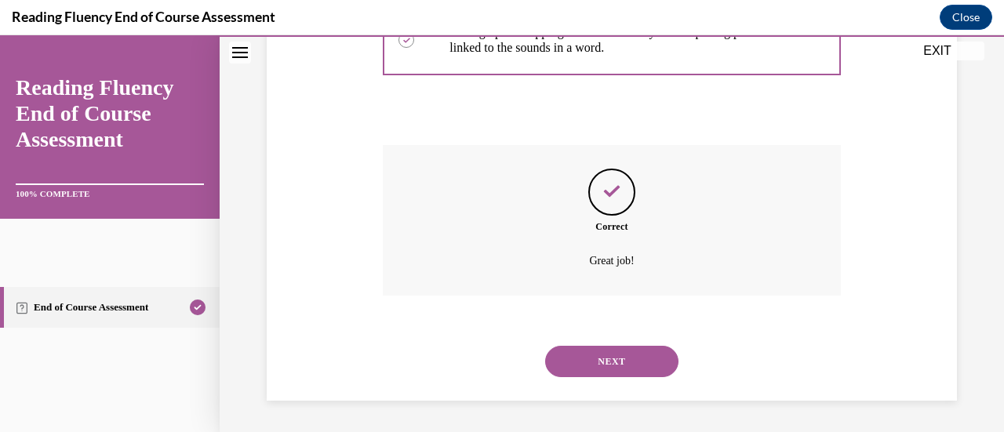
scroll to position [887, 0]
click at [665, 346] on button "NEXT" at bounding box center [611, 361] width 133 height 31
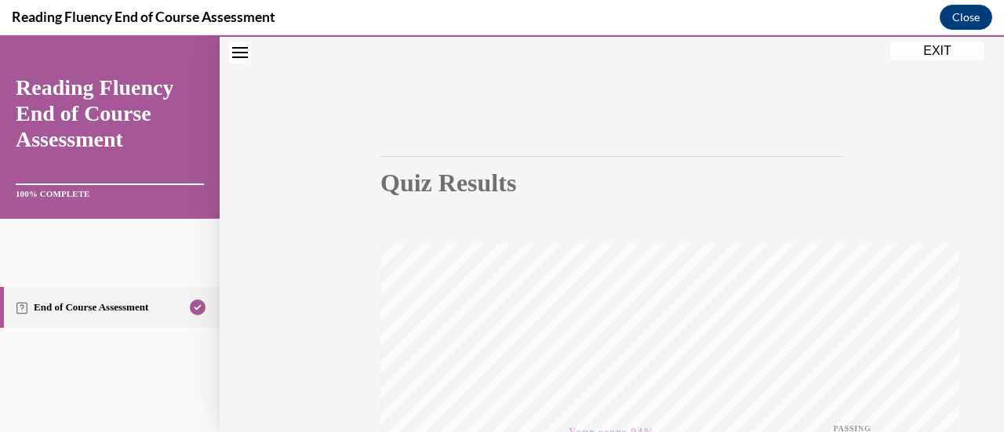
scroll to position [607, 0]
click at [929, 53] on button "EXIT" at bounding box center [938, 51] width 94 height 19
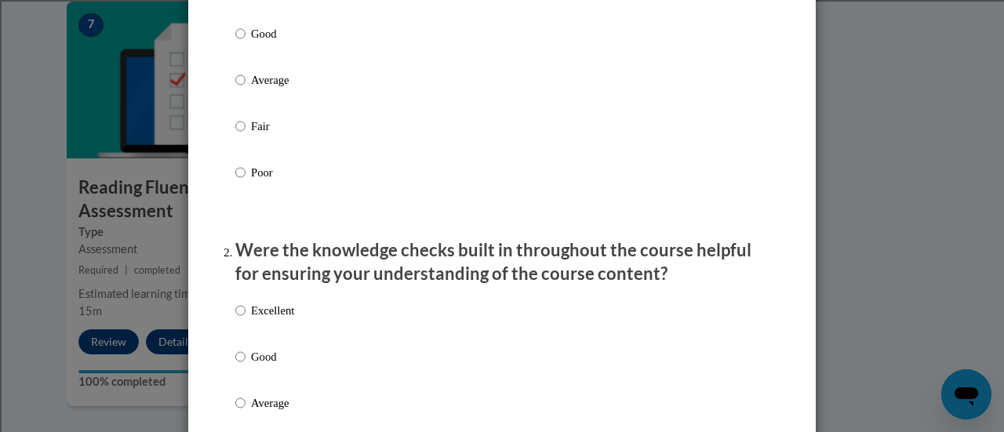
scroll to position [289, 0]
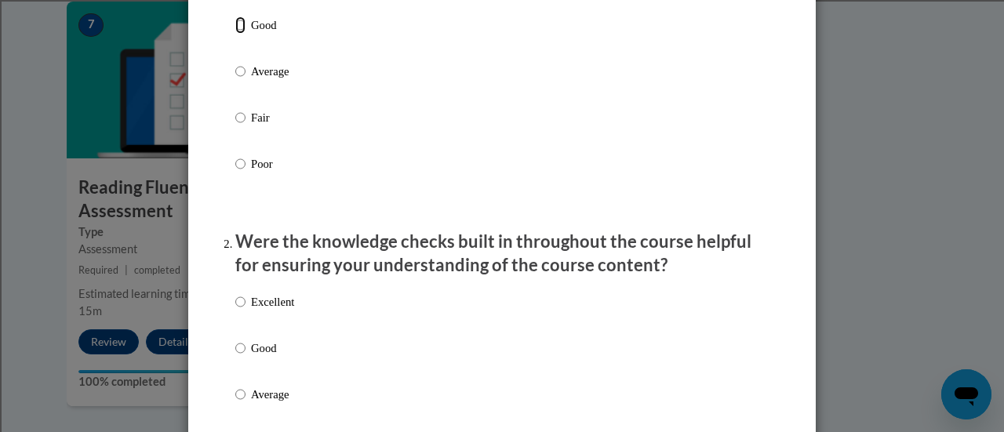
click at [239, 34] on input "Good" at bounding box center [240, 24] width 10 height 17
radio input "true"
click at [235, 311] on input "Excellent" at bounding box center [240, 301] width 10 height 17
radio input "true"
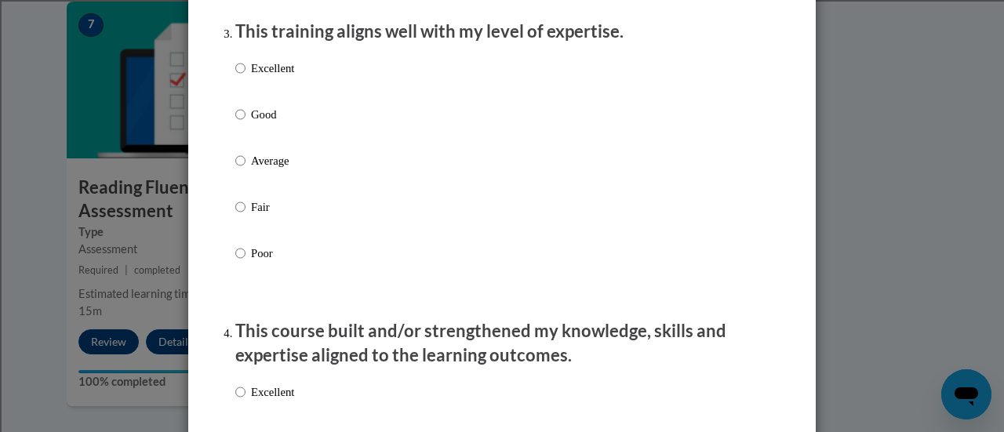
scroll to position [831, 0]
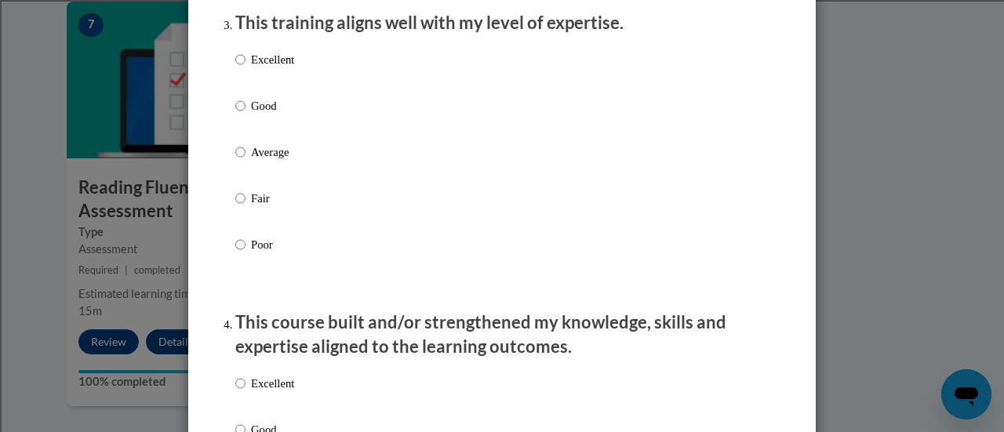
click at [357, 73] on div "Excellent Good Average Fair Poor" at bounding box center [502, 171] width 534 height 256
click at [271, 67] on p "Excellent" at bounding box center [272, 59] width 43 height 17
click at [246, 67] on input "Excellent" at bounding box center [240, 59] width 10 height 17
radio input "true"
click at [261, 392] on p "Excellent" at bounding box center [272, 383] width 43 height 17
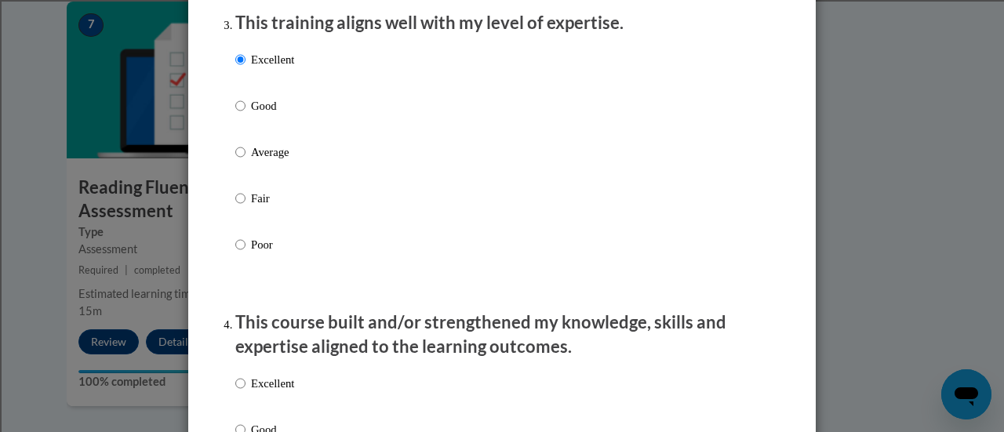
click at [246, 392] on input "Excellent" at bounding box center [240, 383] width 10 height 17
radio input "true"
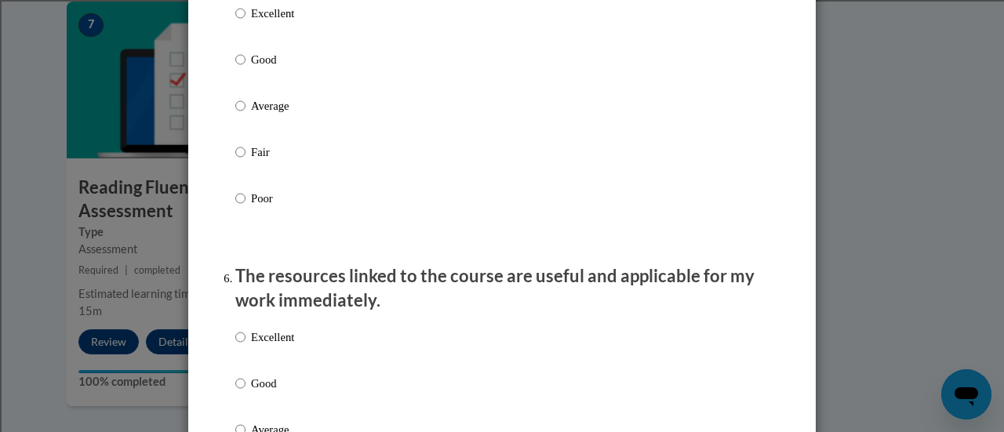
scroll to position [1529, 0]
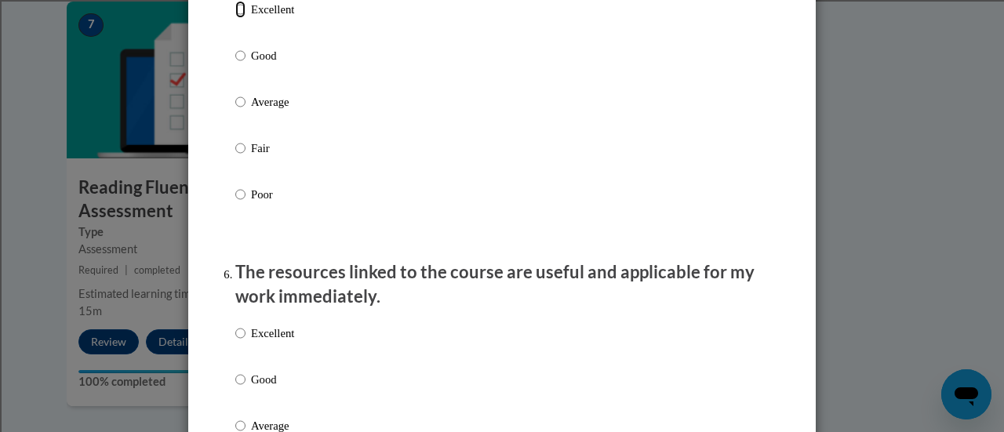
click at [239, 18] on input "Excellent" at bounding box center [240, 9] width 10 height 17
radio input "true"
click at [235, 342] on input "Excellent" at bounding box center [240, 333] width 10 height 17
radio input "true"
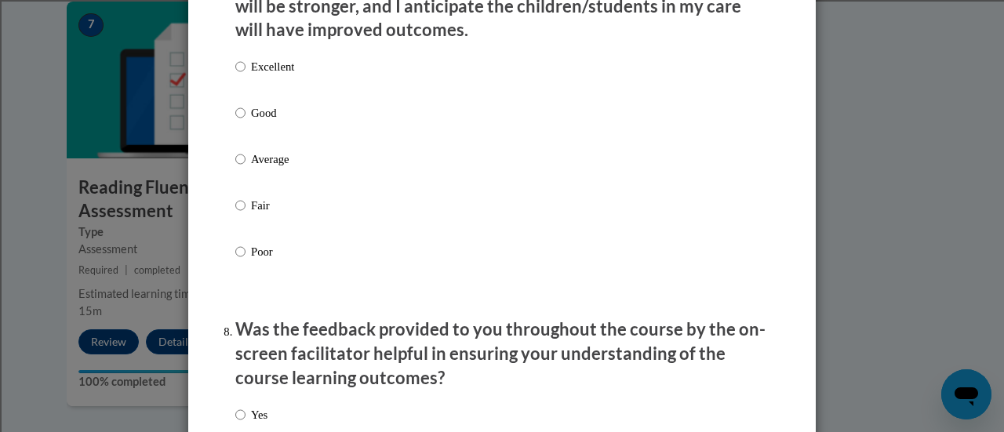
scroll to position [2152, 0]
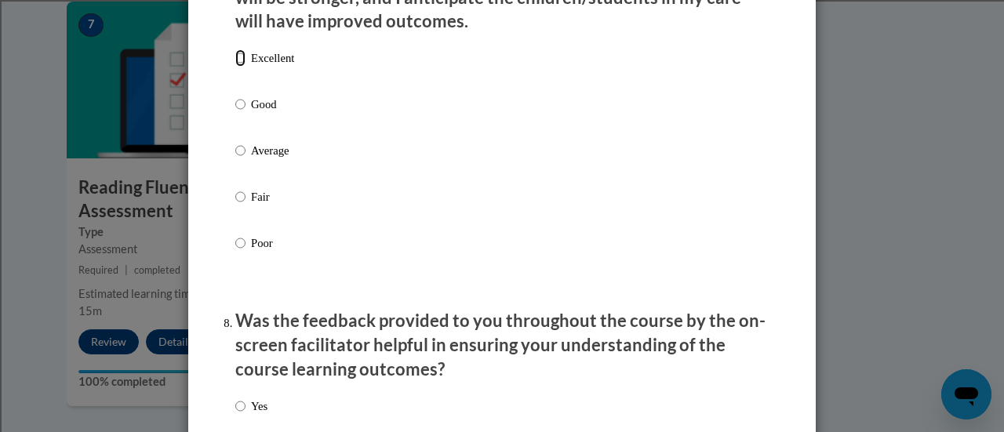
click at [239, 67] on input "Excellent" at bounding box center [240, 57] width 10 height 17
radio input "true"
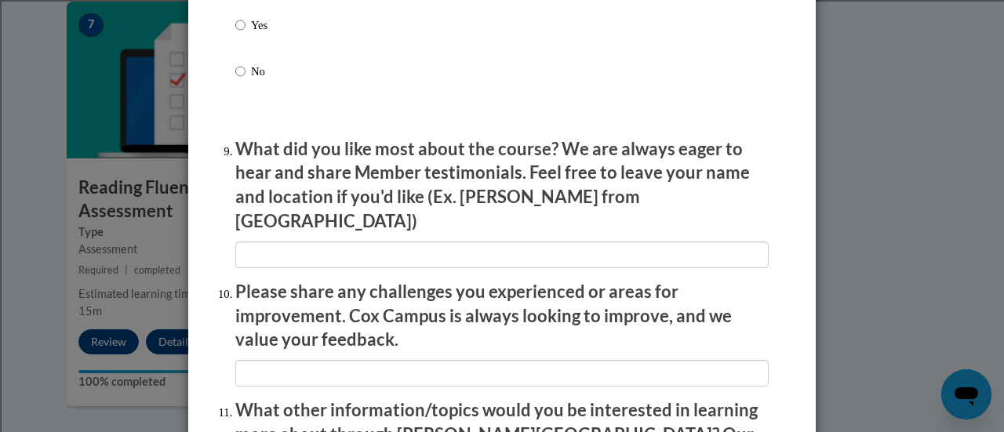
scroll to position [2554, 0]
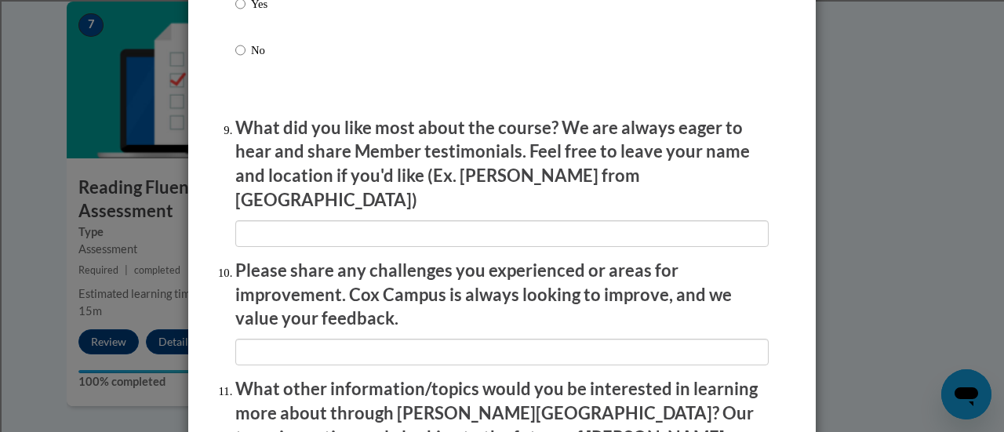
click at [254, 13] on p "Yes" at bounding box center [259, 3] width 16 height 17
click at [246, 13] on input "Yes" at bounding box center [240, 3] width 10 height 17
radio input "true"
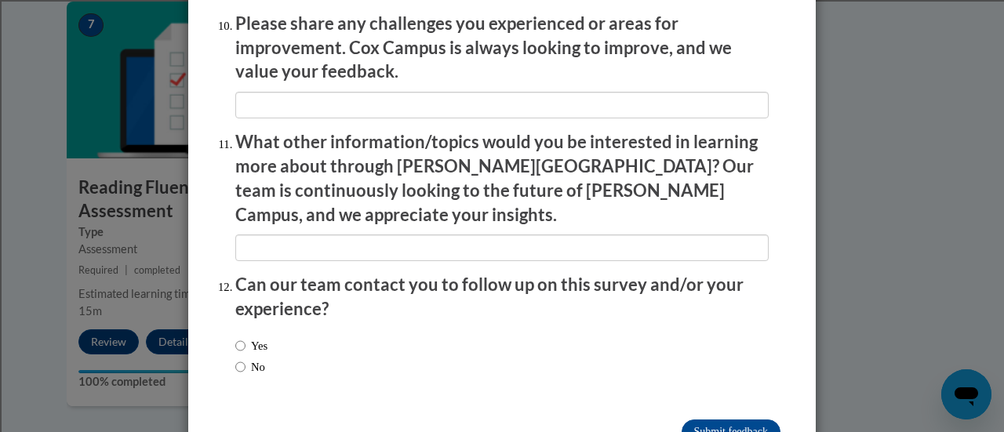
scroll to position [2830, 0]
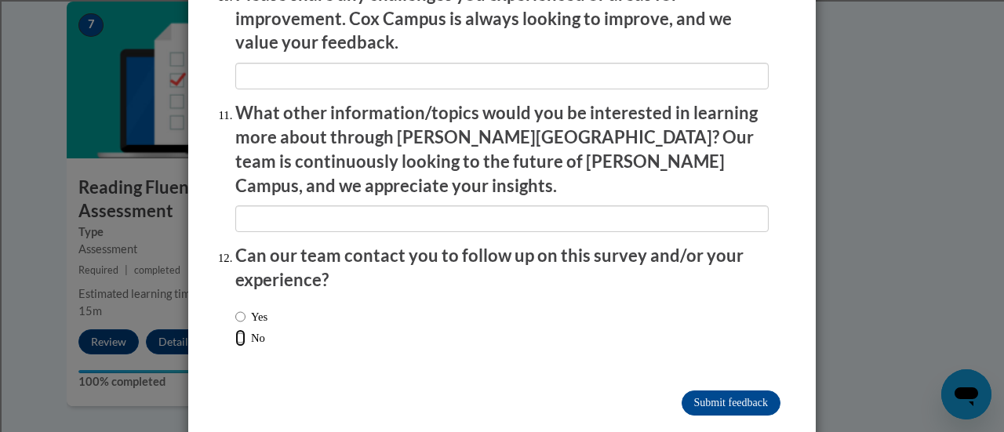
click at [235, 330] on input "No" at bounding box center [240, 338] width 10 height 17
radio input "true"
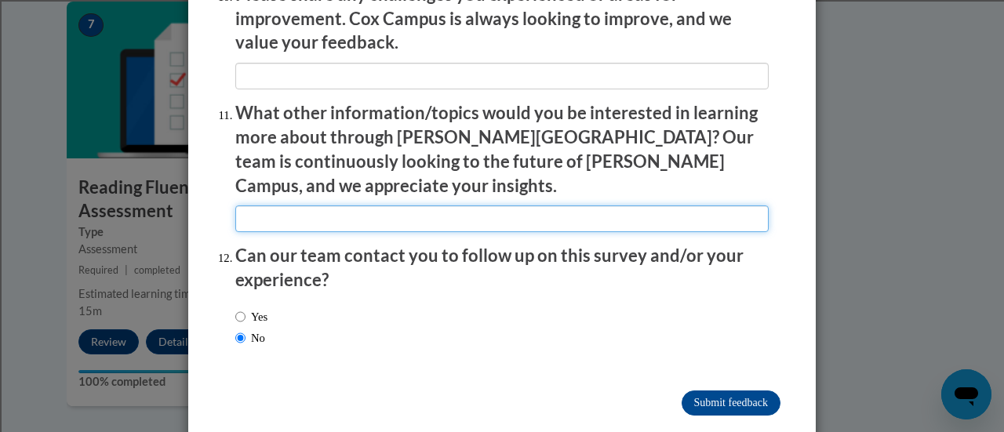
click at [292, 206] on input "textbox" at bounding box center [502, 219] width 534 height 27
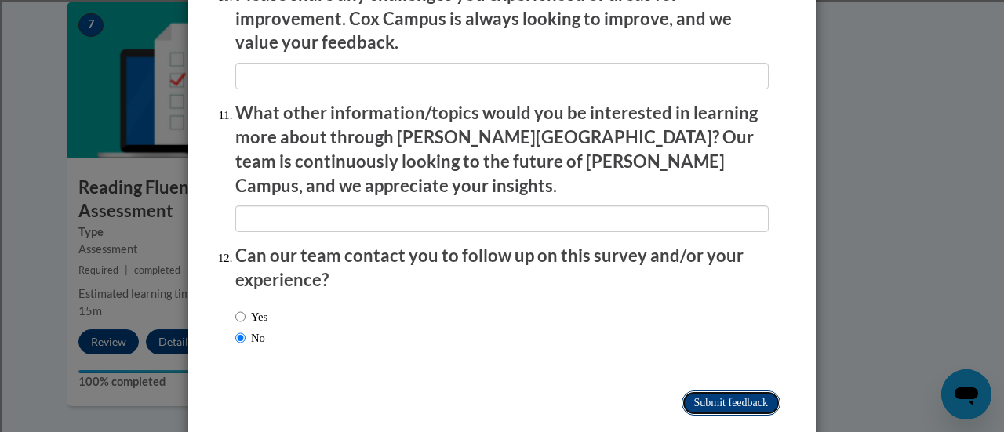
click at [688, 391] on input "Submit feedback" at bounding box center [731, 403] width 99 height 25
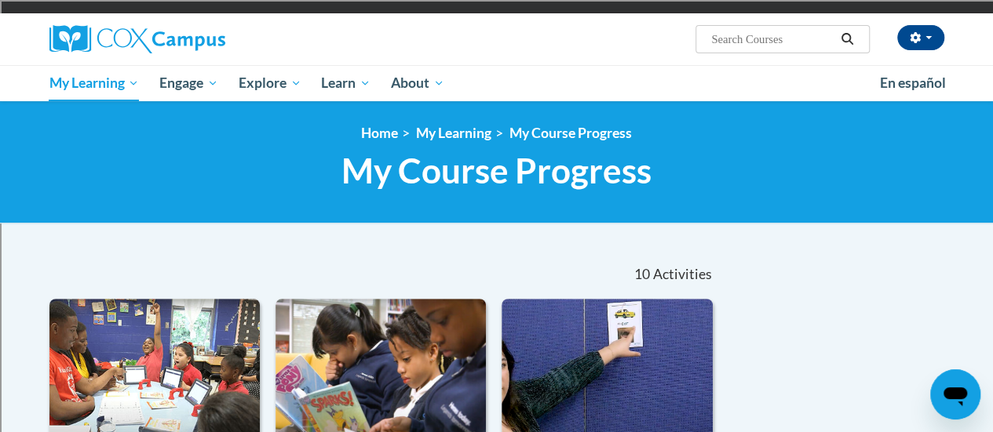
scroll to position [99, 0]
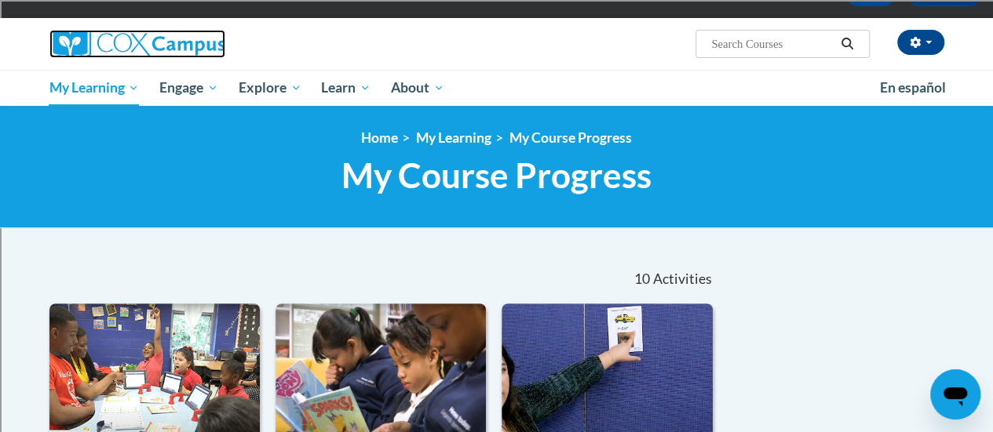
click at [116, 46] on img at bounding box center [137, 44] width 176 height 28
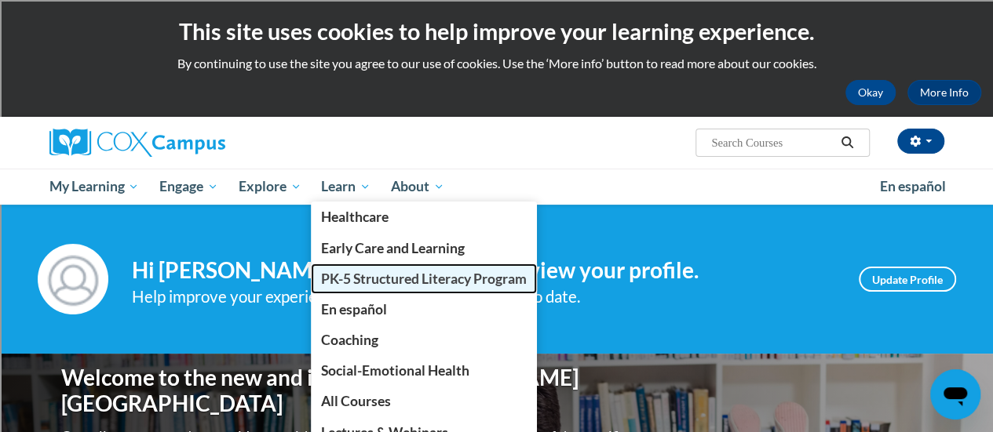
click at [376, 272] on span "PK-5 Structured Literacy Program" at bounding box center [424, 279] width 206 height 16
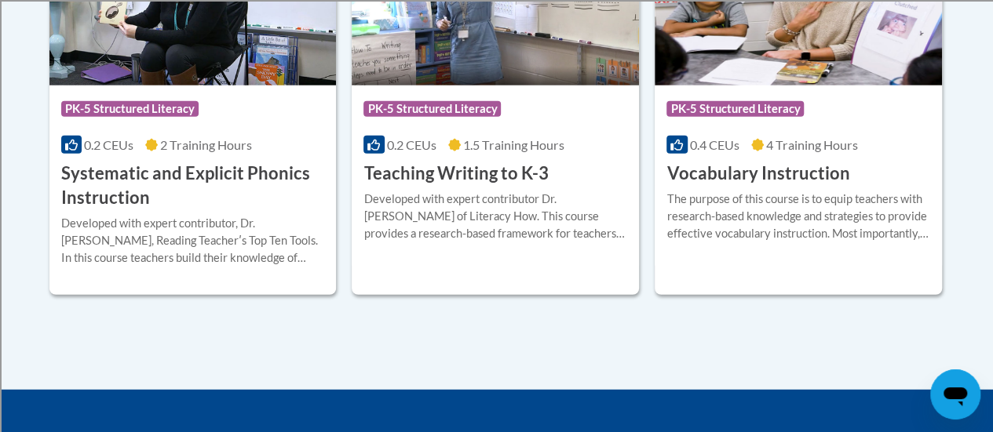
scroll to position [2002, 0]
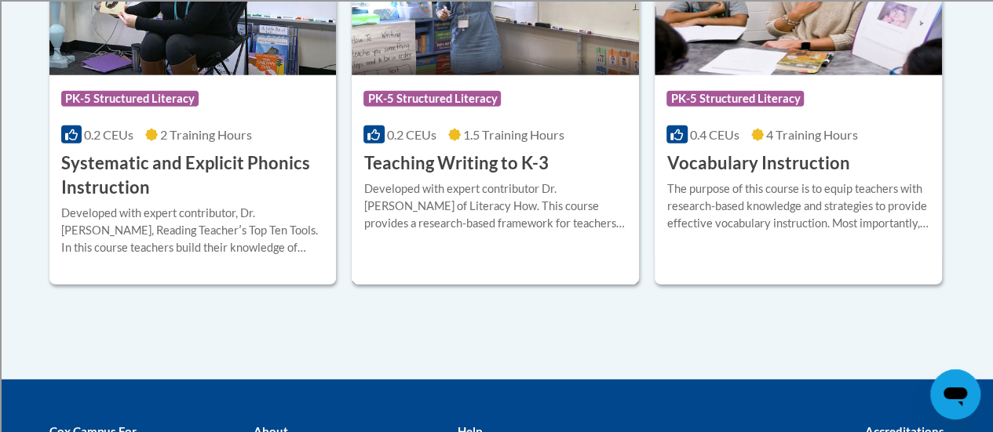
click at [530, 159] on h3 "Teaching Writing to K-3" at bounding box center [455, 163] width 184 height 24
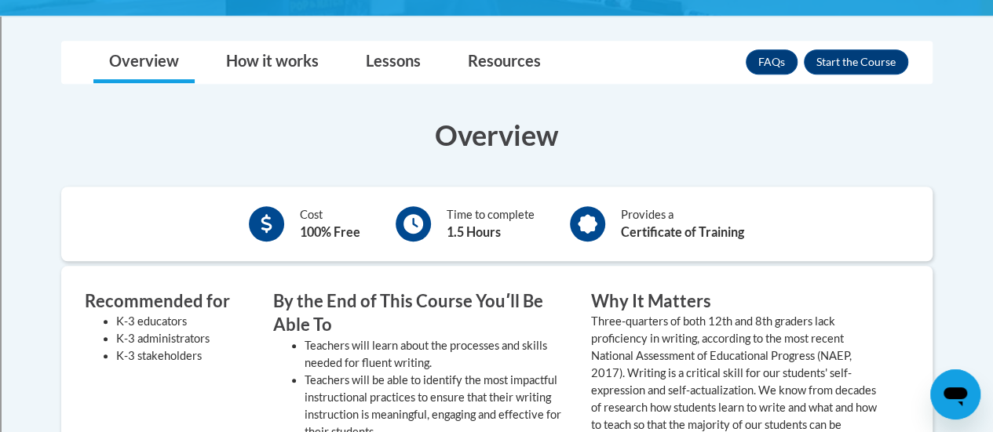
scroll to position [428, 0]
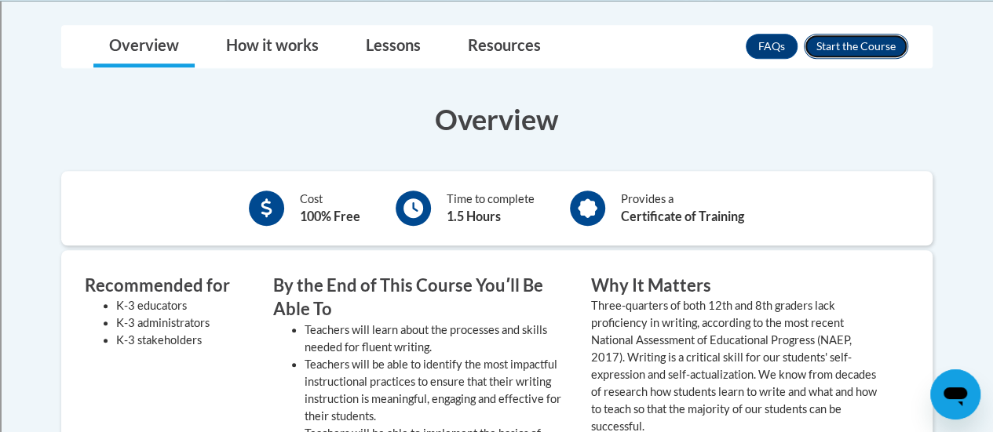
click at [872, 39] on button "Enroll" at bounding box center [856, 46] width 104 height 25
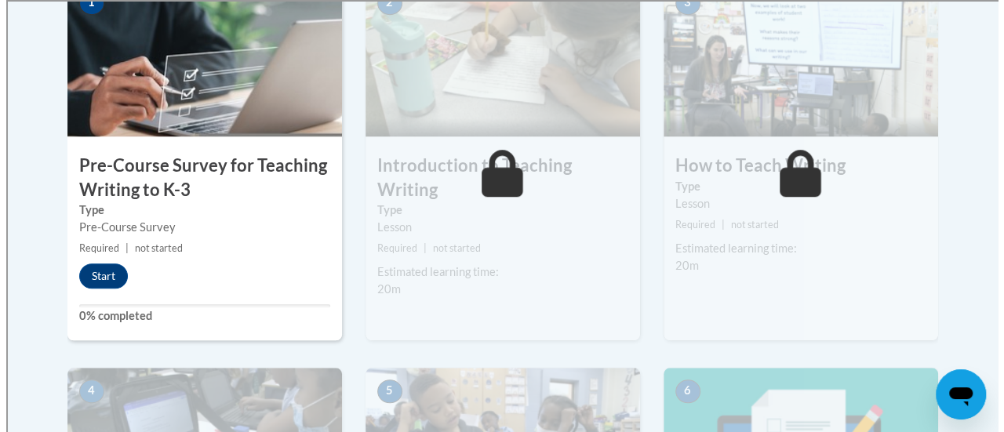
scroll to position [556, 0]
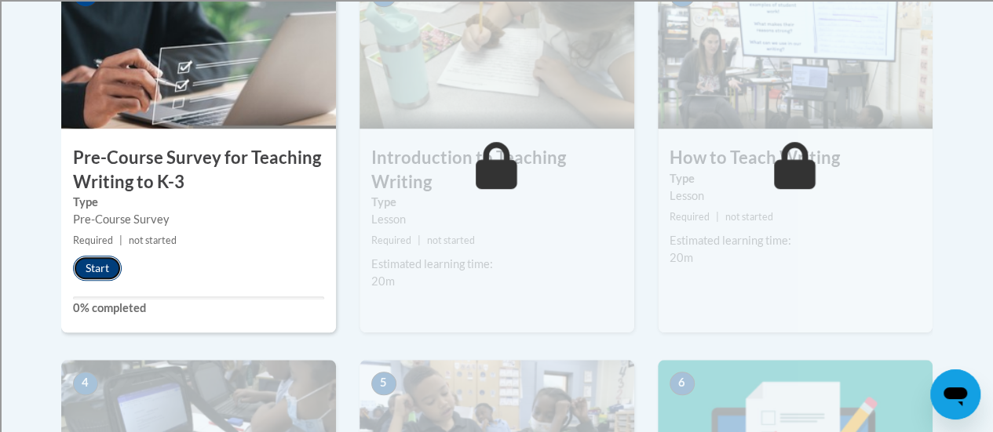
click at [93, 260] on button "Start" at bounding box center [97, 268] width 49 height 25
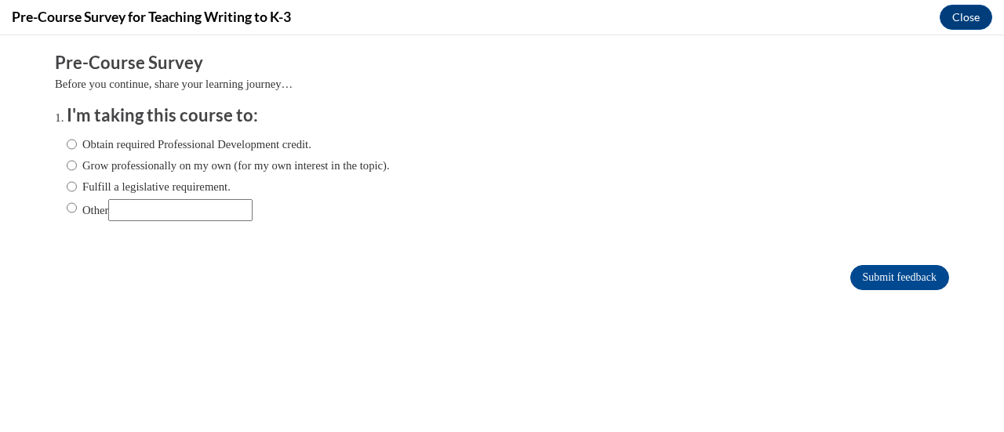
scroll to position [0, 0]
click at [106, 186] on label "Fulfill a legislative requirement." at bounding box center [149, 186] width 164 height 17
click at [77, 186] on input "Fulfill a legislative requirement." at bounding box center [72, 186] width 10 height 17
radio input "true"
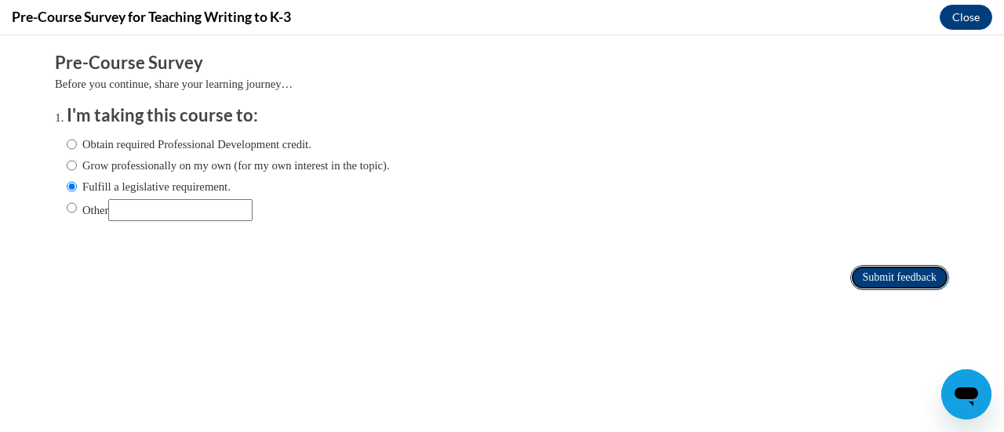
click at [870, 276] on input "Submit feedback" at bounding box center [900, 277] width 99 height 25
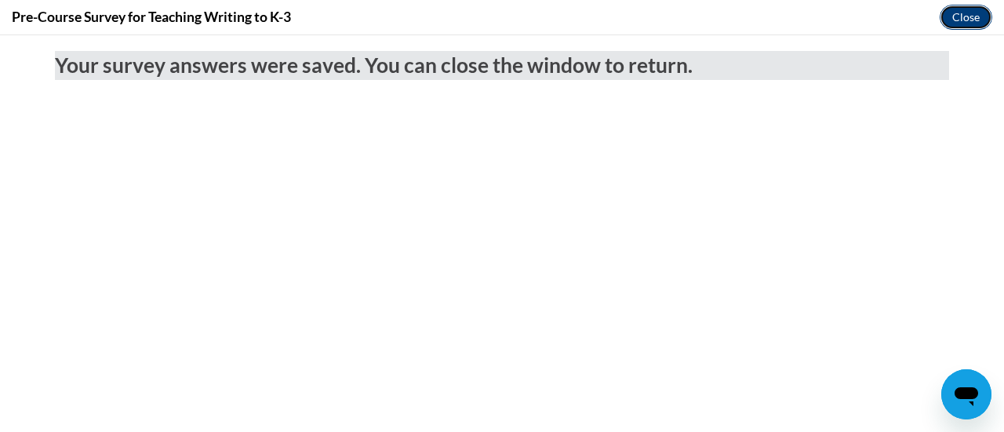
click at [964, 12] on button "Close" at bounding box center [966, 17] width 53 height 25
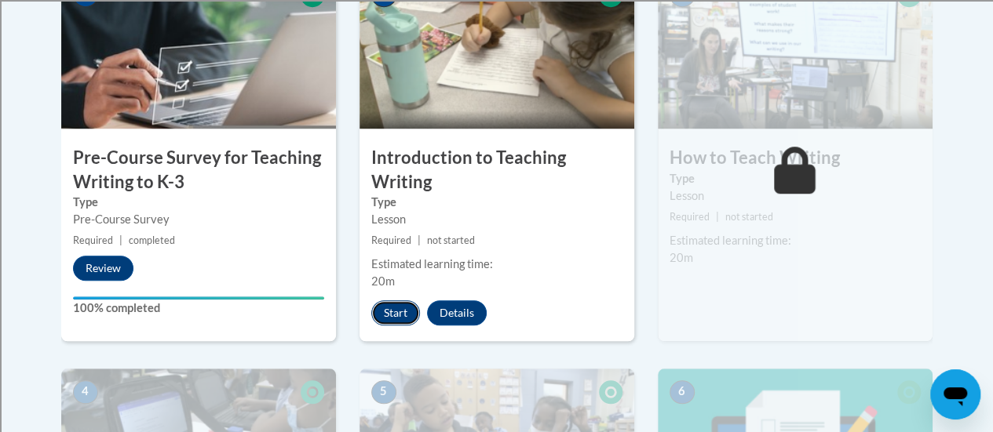
click at [404, 315] on button "Start" at bounding box center [395, 313] width 49 height 25
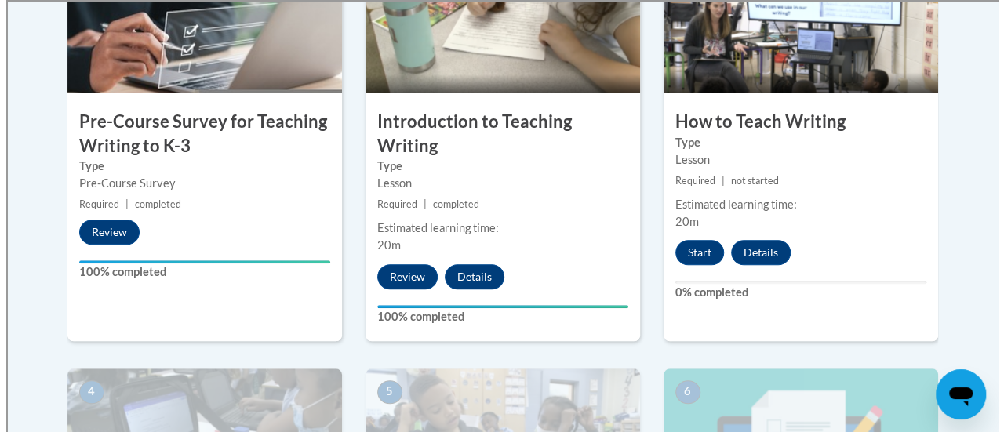
scroll to position [599, 0]
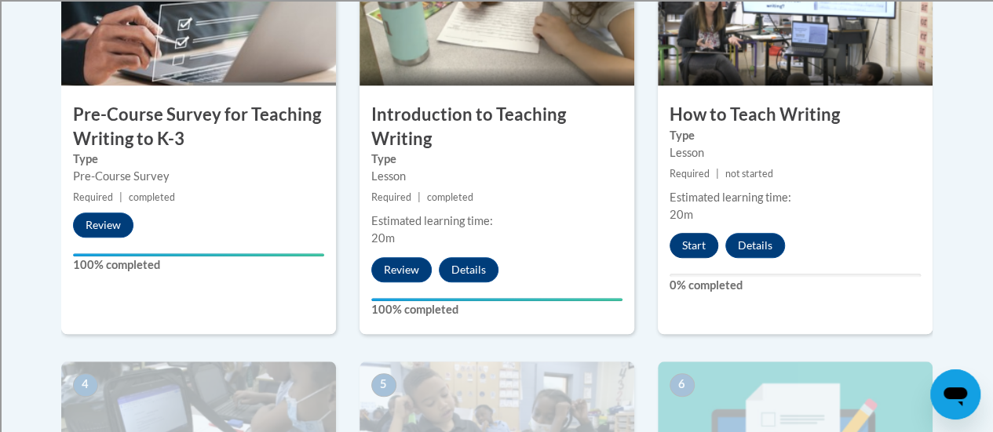
click at [687, 237] on button "Start" at bounding box center [693, 245] width 49 height 25
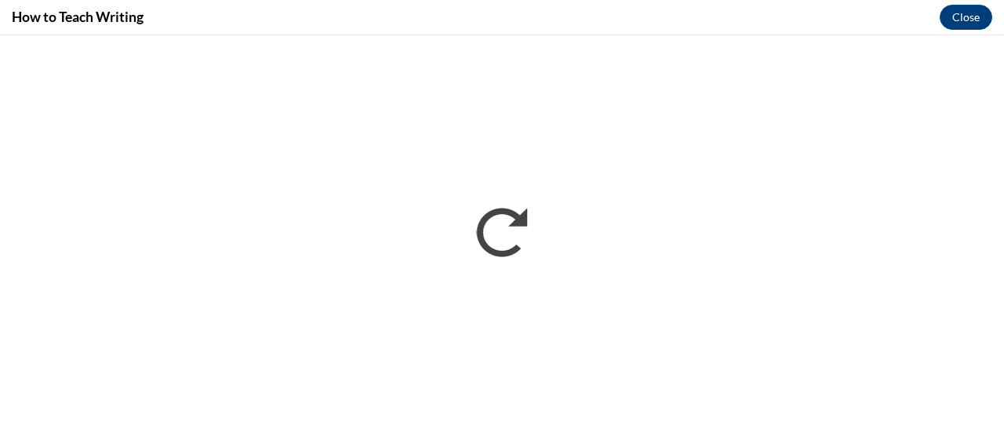
scroll to position [0, 0]
